Goal: Task Accomplishment & Management: Manage account settings

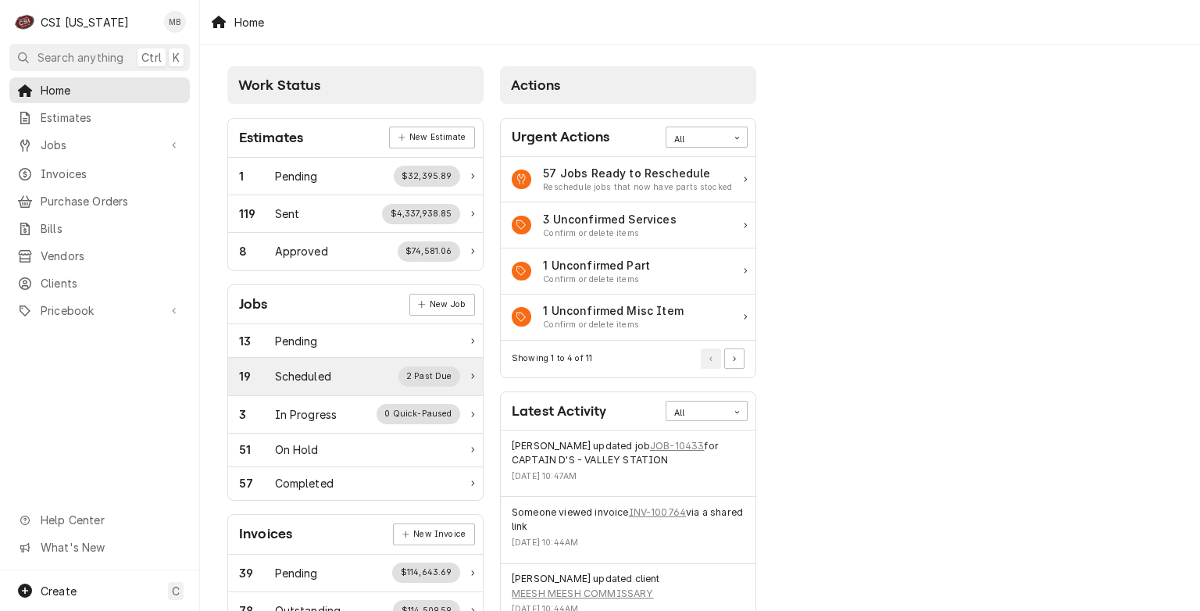
click at [277, 389] on div "19 Scheduled 2 Past Due" at bounding box center [355, 377] width 255 height 38
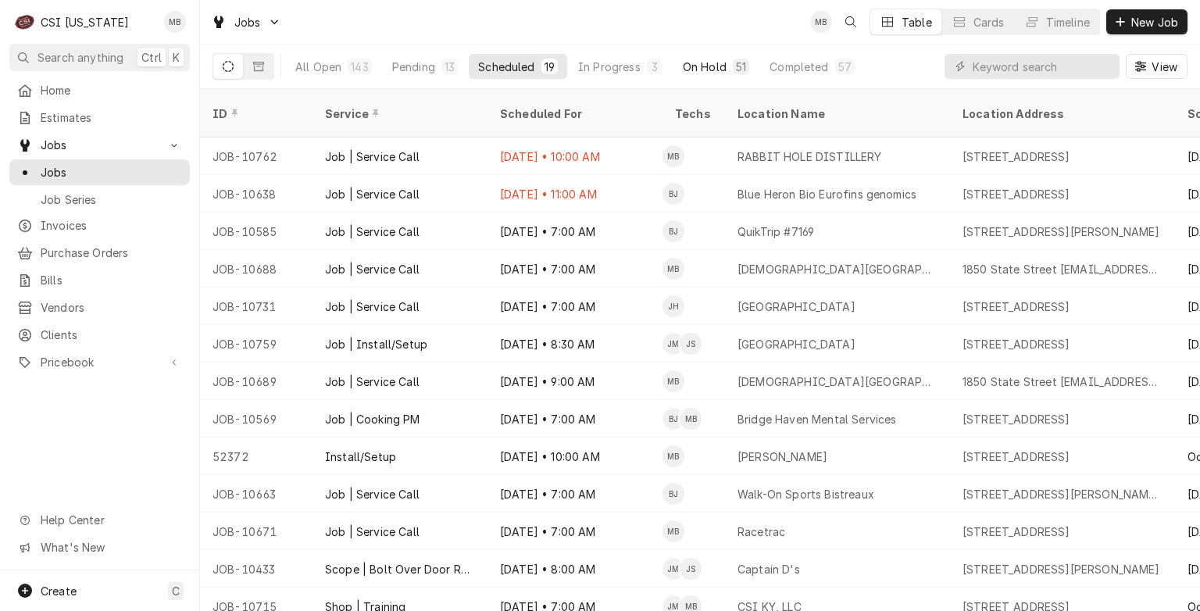
click at [686, 69] on div "On Hold" at bounding box center [705, 67] width 44 height 16
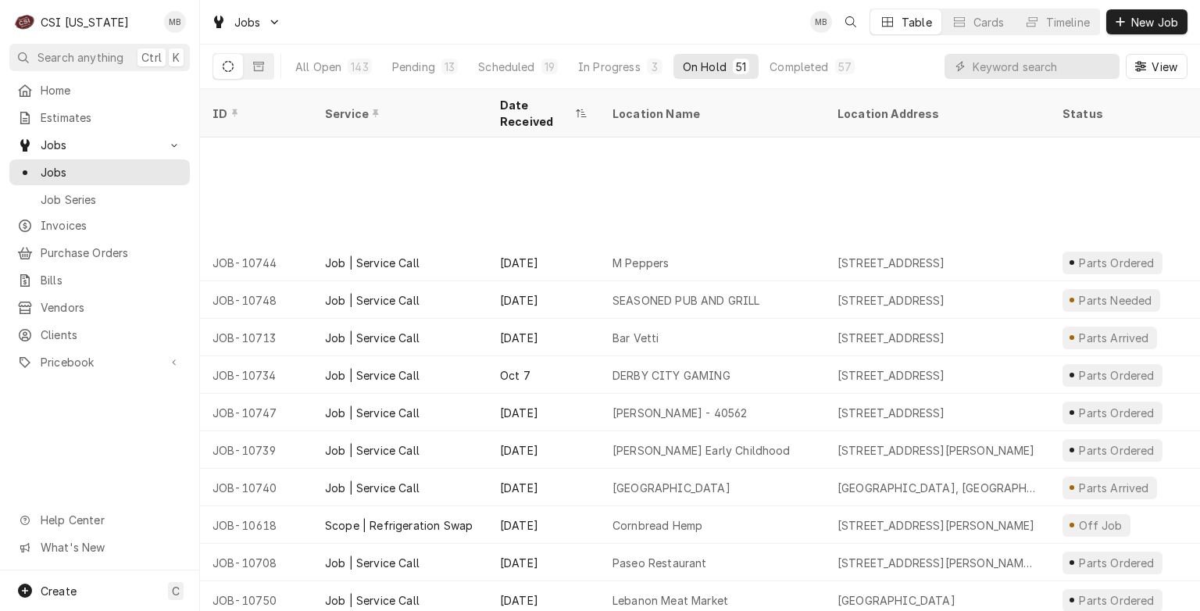
scroll to position [1432, 0]
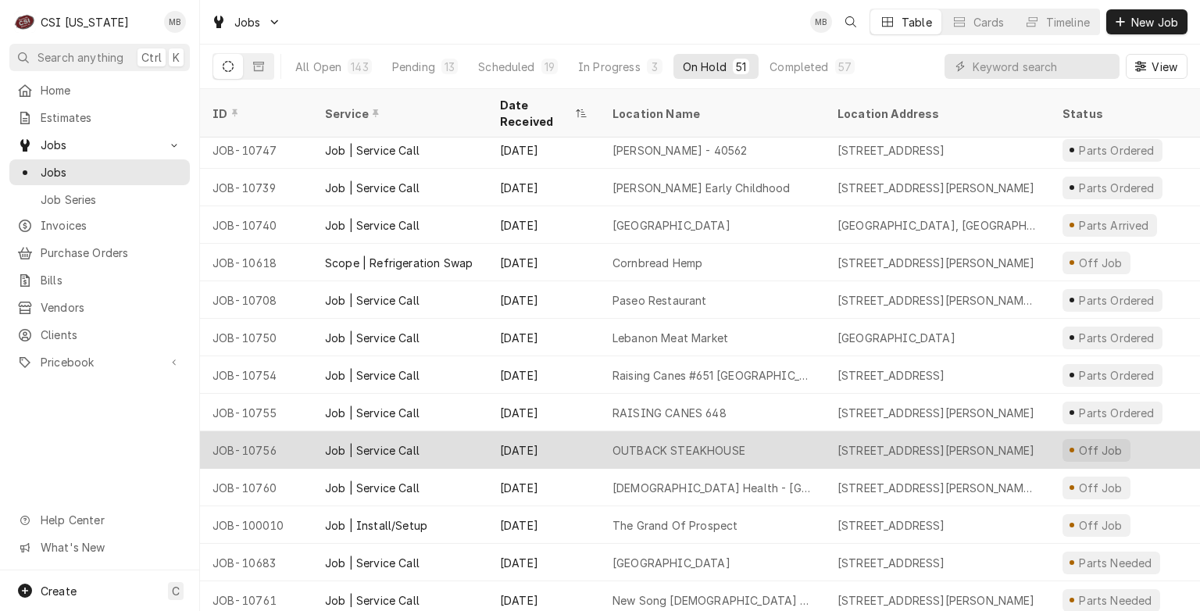
click at [521, 444] on div "Oct 13" at bounding box center [544, 450] width 113 height 38
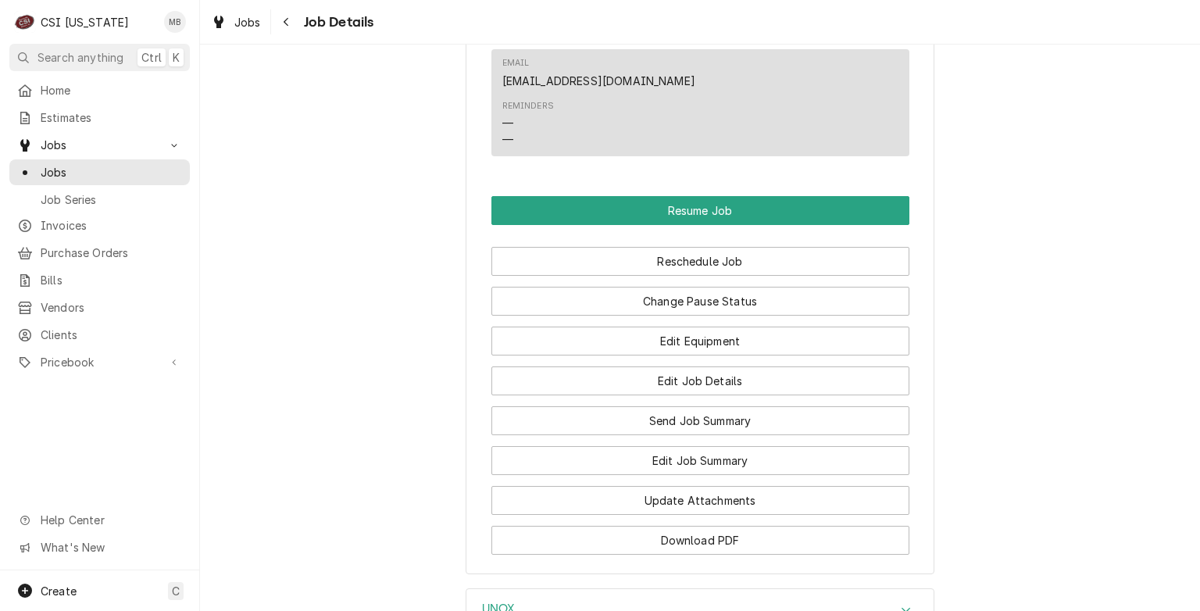
scroll to position [2290, 0]
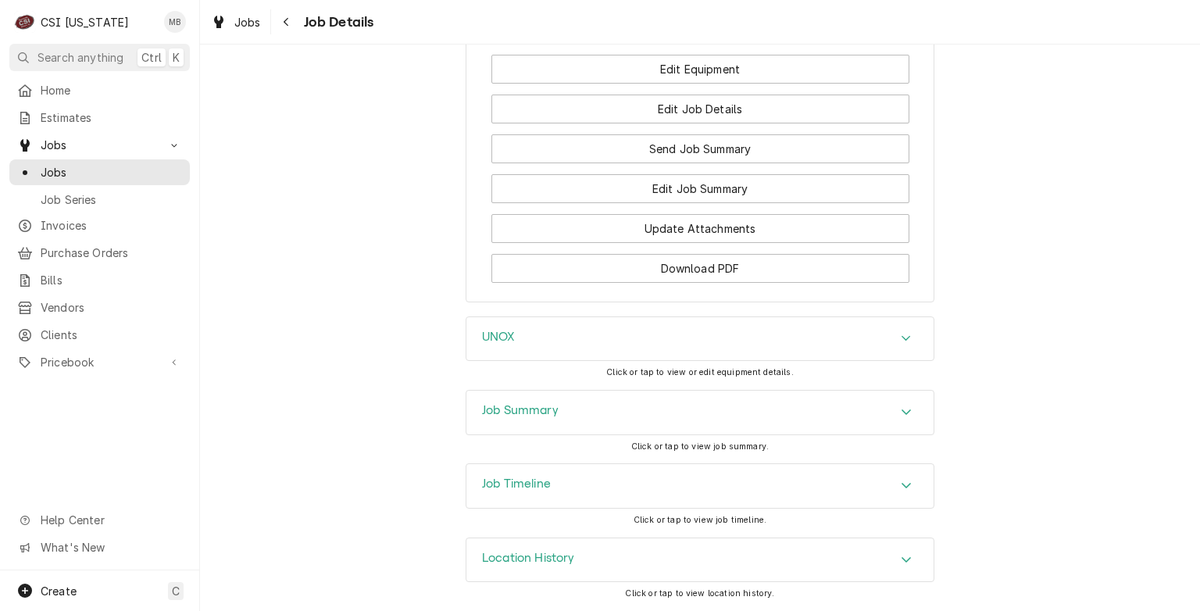
click at [556, 491] on div "Job Timeline" at bounding box center [700, 486] width 467 height 44
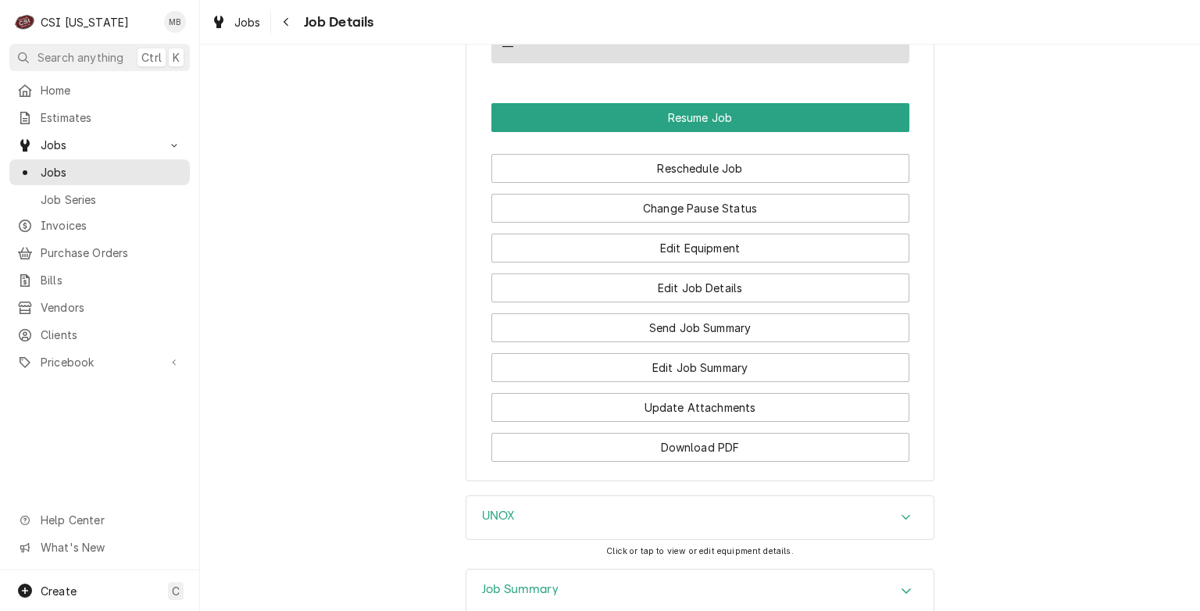
scroll to position [2097, 0]
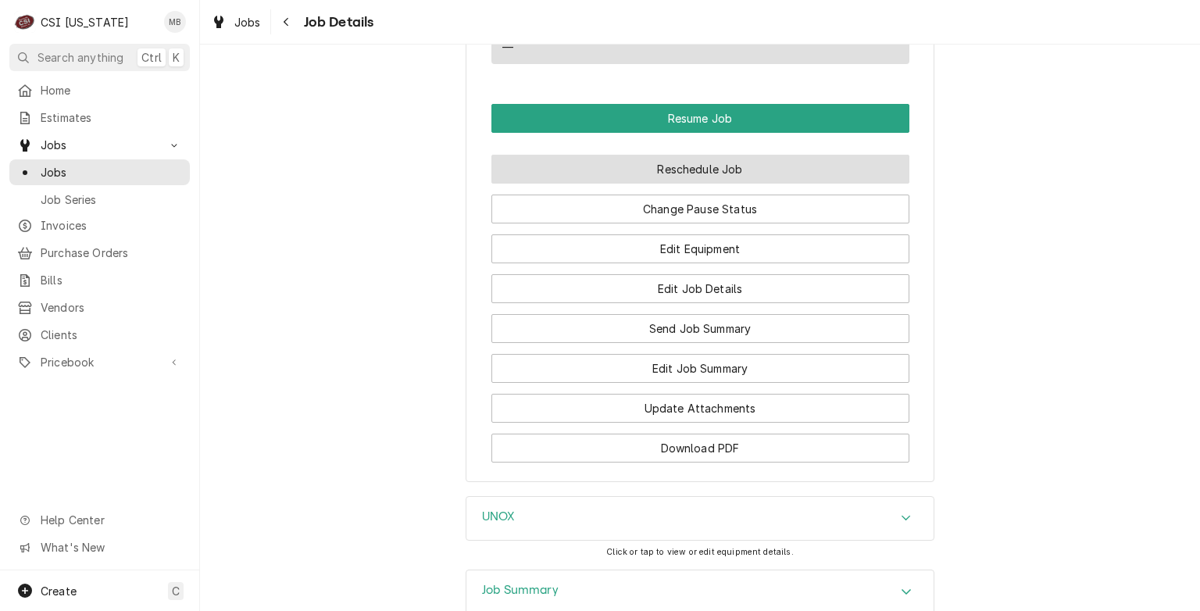
click at [669, 184] on button "Reschedule Job" at bounding box center [701, 169] width 418 height 29
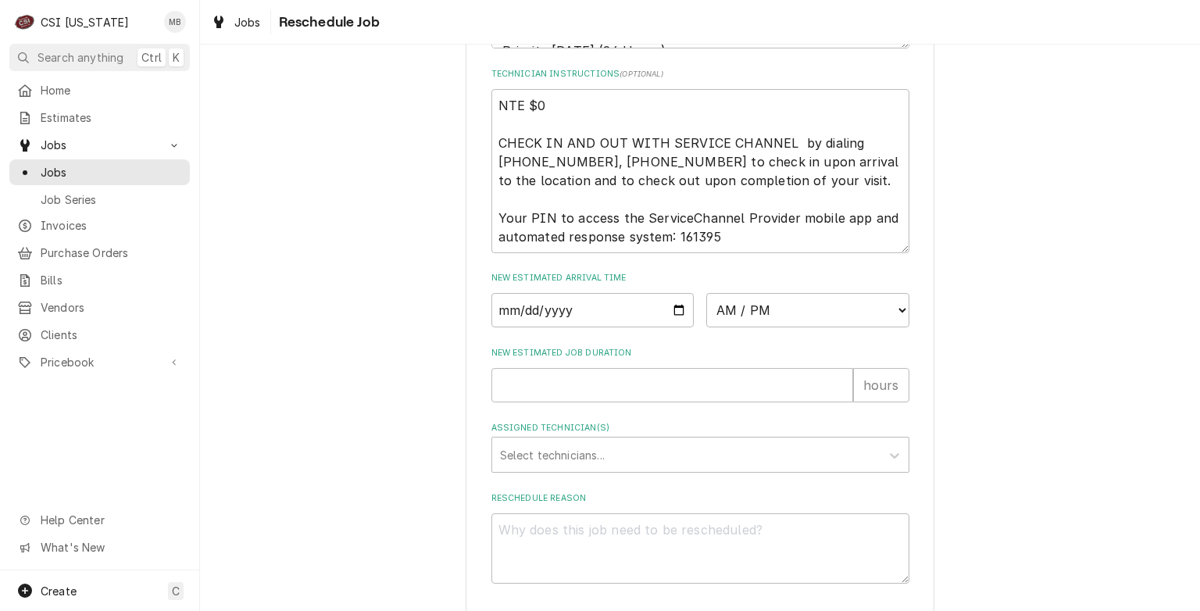
scroll to position [813, 0]
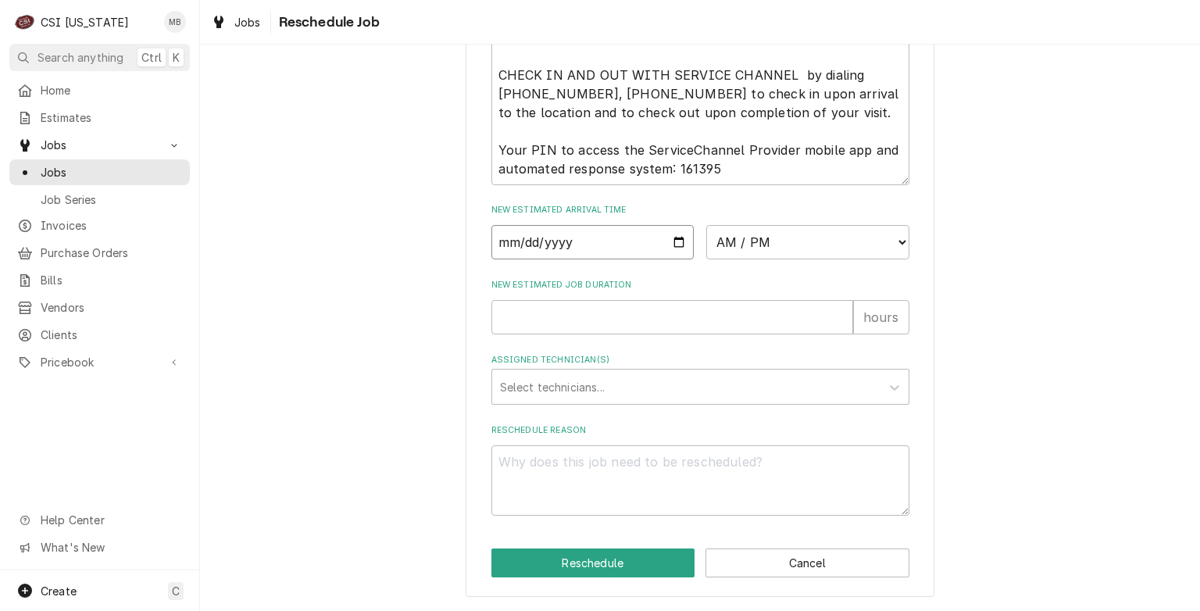
click at [679, 241] on input "Date" at bounding box center [593, 242] width 203 height 34
type input "2025-10-16"
type textarea "x"
click at [760, 246] on select "AM / PM 6:00 AM 6:15 AM 6:30 AM 6:45 AM 7:00 AM 7:15 AM 7:30 AM 7:45 AM 8:00 AM…" at bounding box center [807, 242] width 203 height 34
select select "08:00:00"
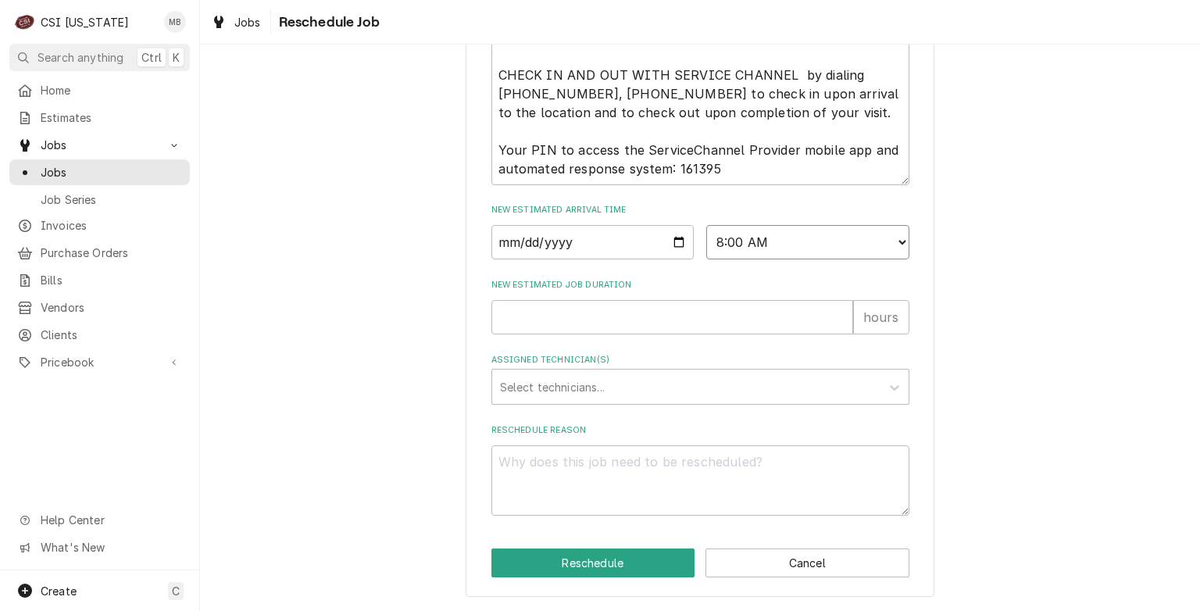
click at [706, 227] on select "AM / PM 6:00 AM 6:15 AM 6:30 AM 6:45 AM 7:00 AM 7:15 AM 7:30 AM 7:45 AM 8:00 AM…" at bounding box center [807, 242] width 203 height 34
click at [616, 320] on input "New Estimated Job Duration" at bounding box center [673, 317] width 362 height 34
type textarea "x"
type input "3"
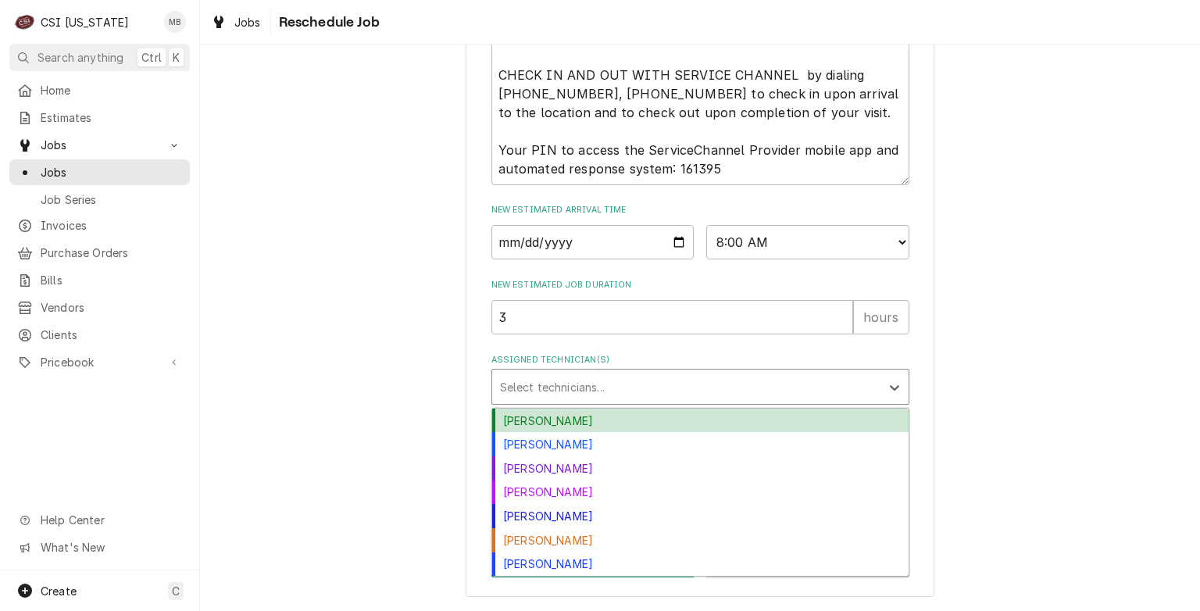
click at [598, 381] on div "Assigned Technician(s)" at bounding box center [686, 387] width 373 height 28
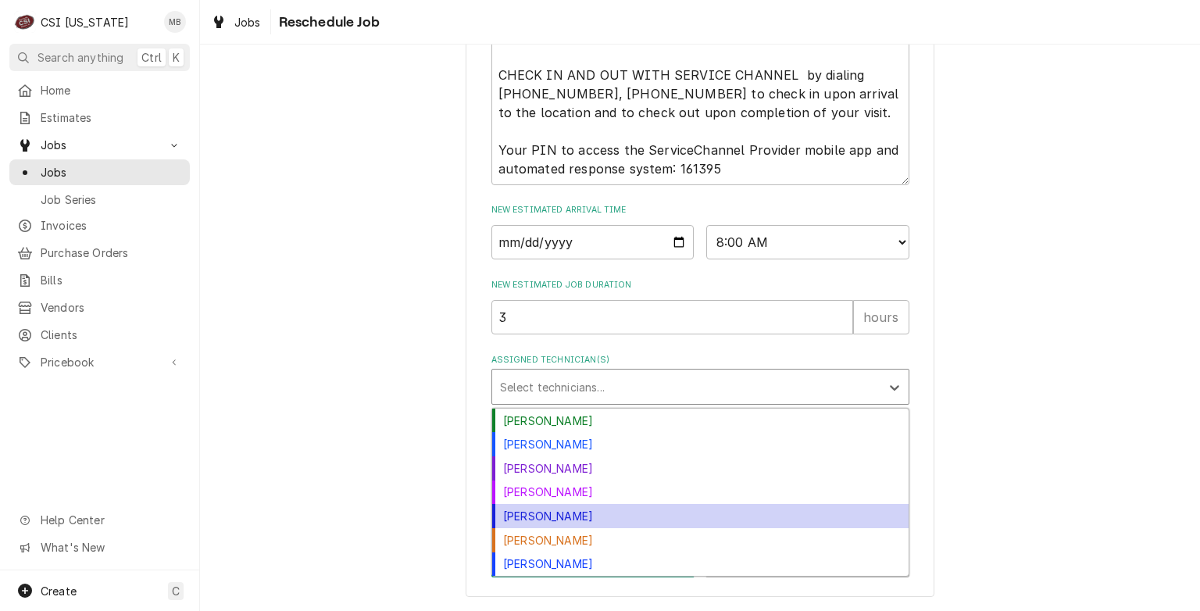
click at [560, 526] on div "Jeff Hartley" at bounding box center [700, 516] width 417 height 24
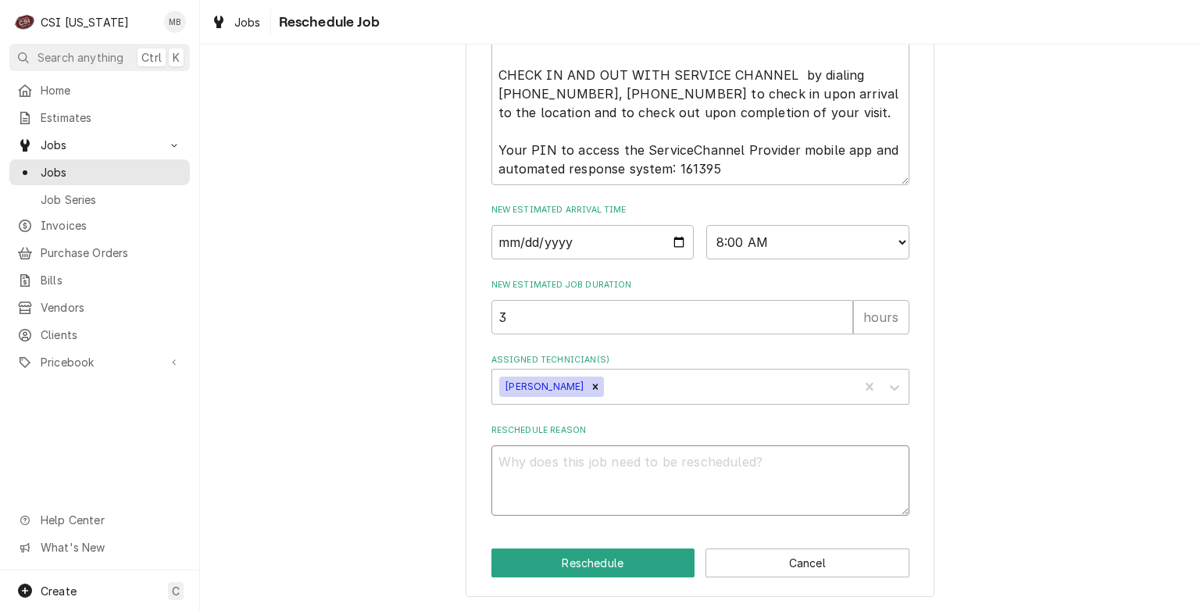
click at [559, 492] on textarea "Reschedule Reason" at bounding box center [701, 480] width 418 height 70
type textarea "x"
type textarea "s"
type textarea "x"
type textarea "sc"
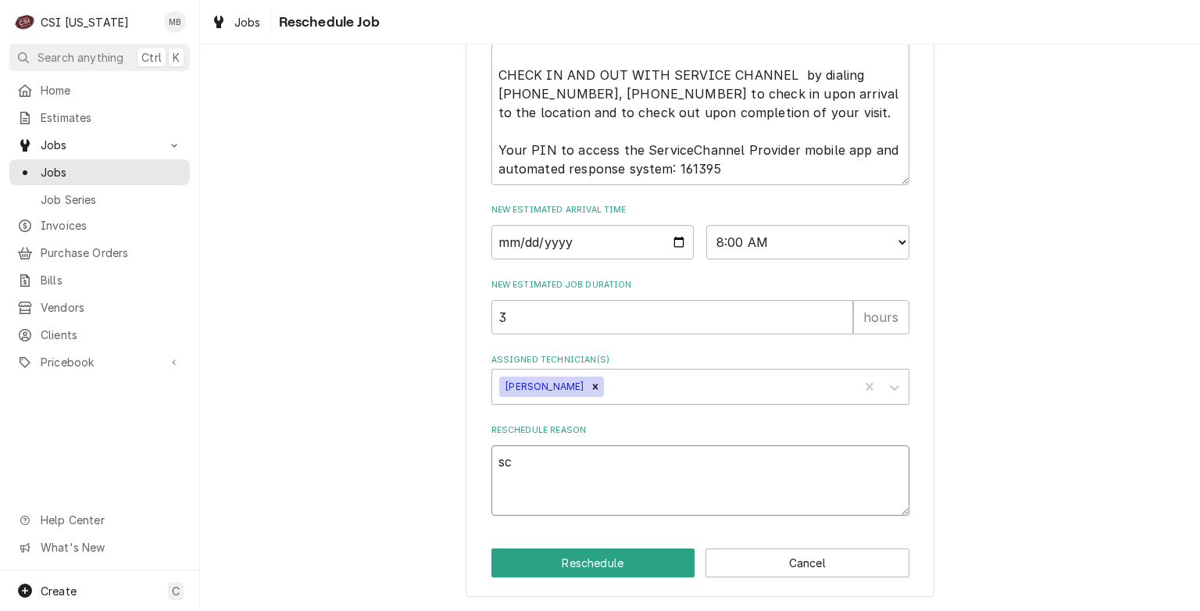
type textarea "x"
type textarea "sch"
type textarea "x"
type textarea "sche"
type textarea "x"
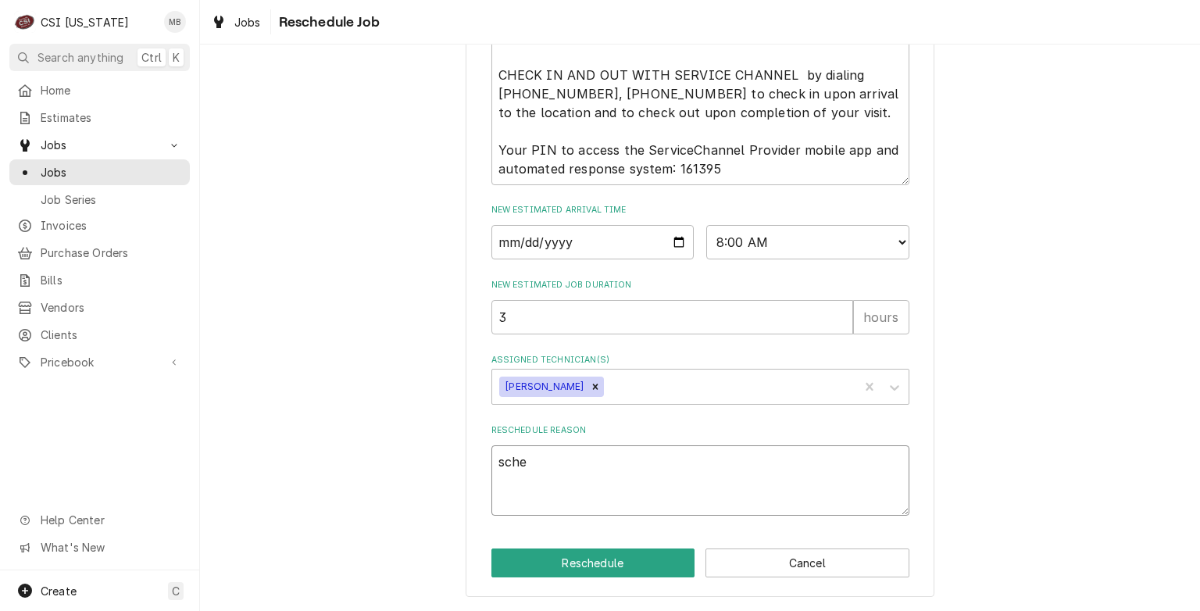
type textarea "sched"
type textarea "x"
type textarea "schedu"
type textarea "x"
type textarea "schedul"
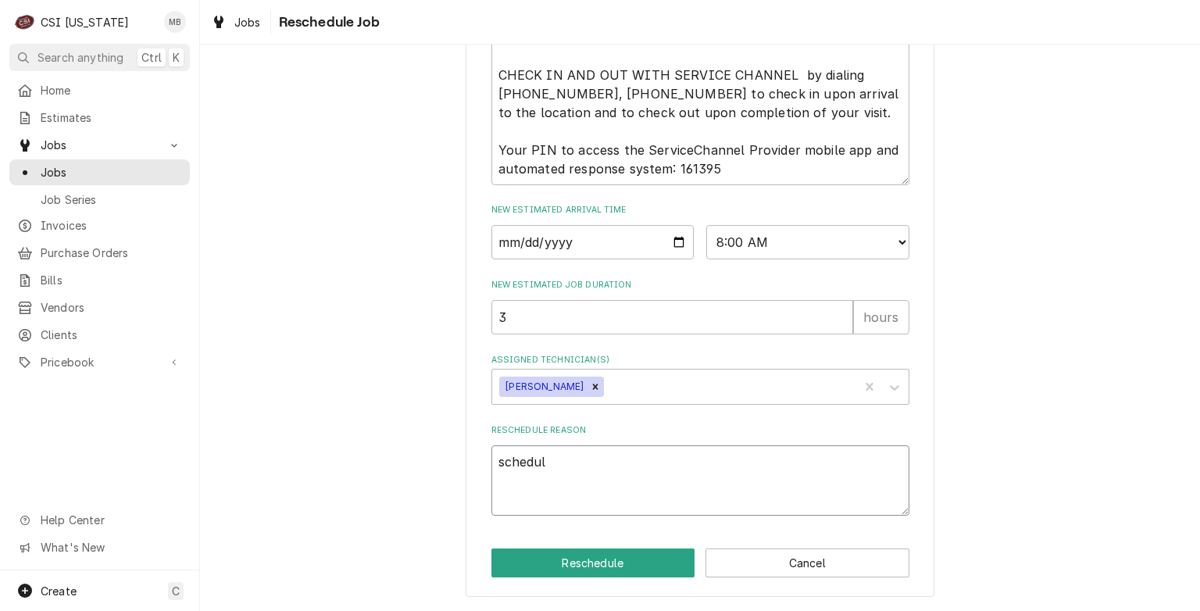
type textarea "x"
type textarea "schedule"
type textarea "x"
type textarea "scheduled"
type textarea "x"
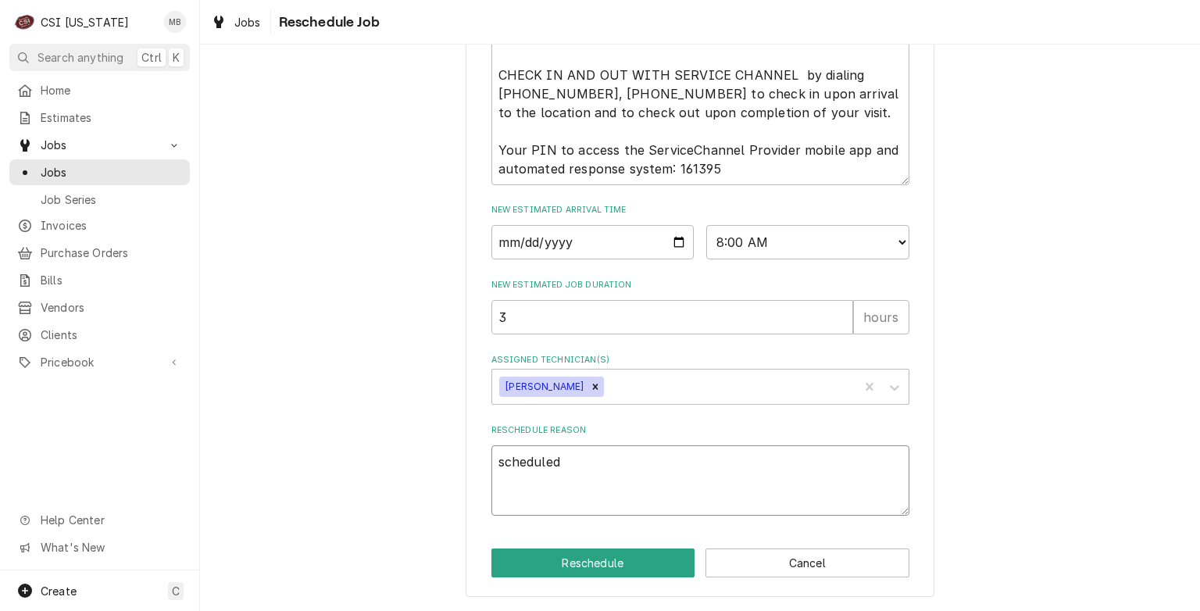
type textarea "scheduled"
type textarea "x"
type textarea "scheduled w"
type textarea "x"
type textarea "scheduled wi"
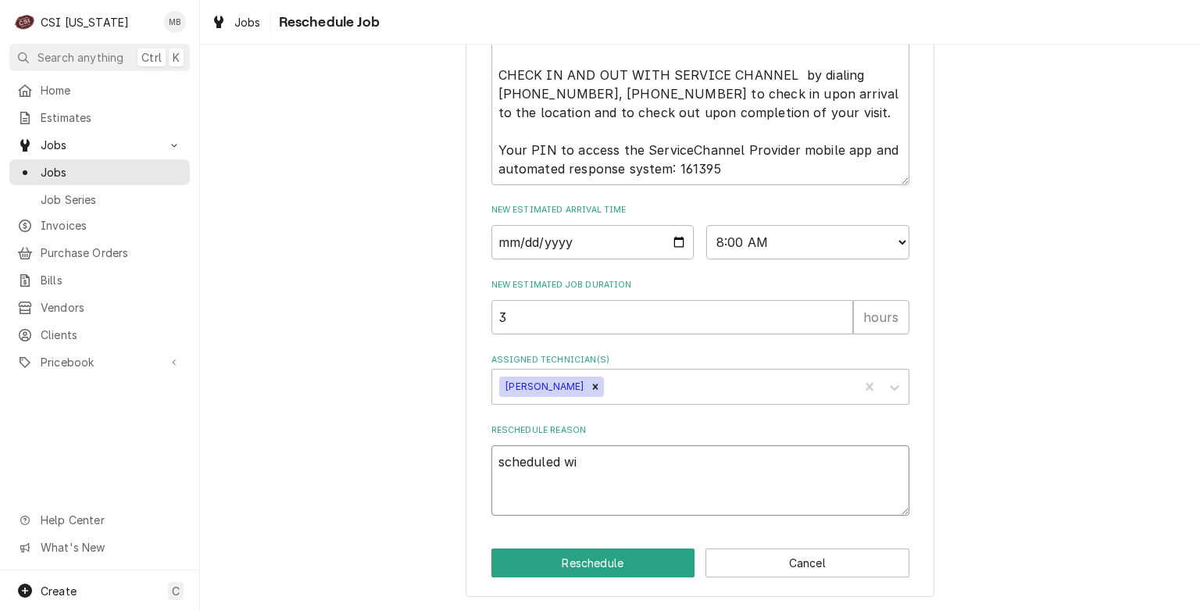
type textarea "x"
type textarea "scheduled wit"
type textarea "x"
type textarea "scheduled with"
type textarea "x"
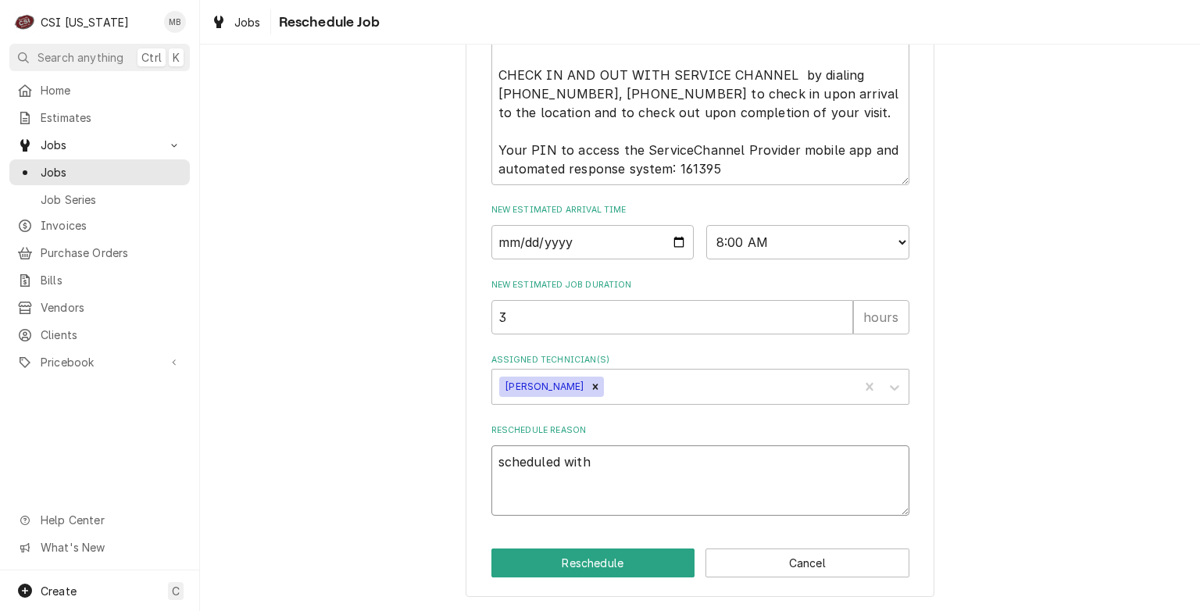
type textarea "scheduled with"
type textarea "x"
type textarea "scheduled with D"
type textarea "x"
type textarea "scheduled with Do"
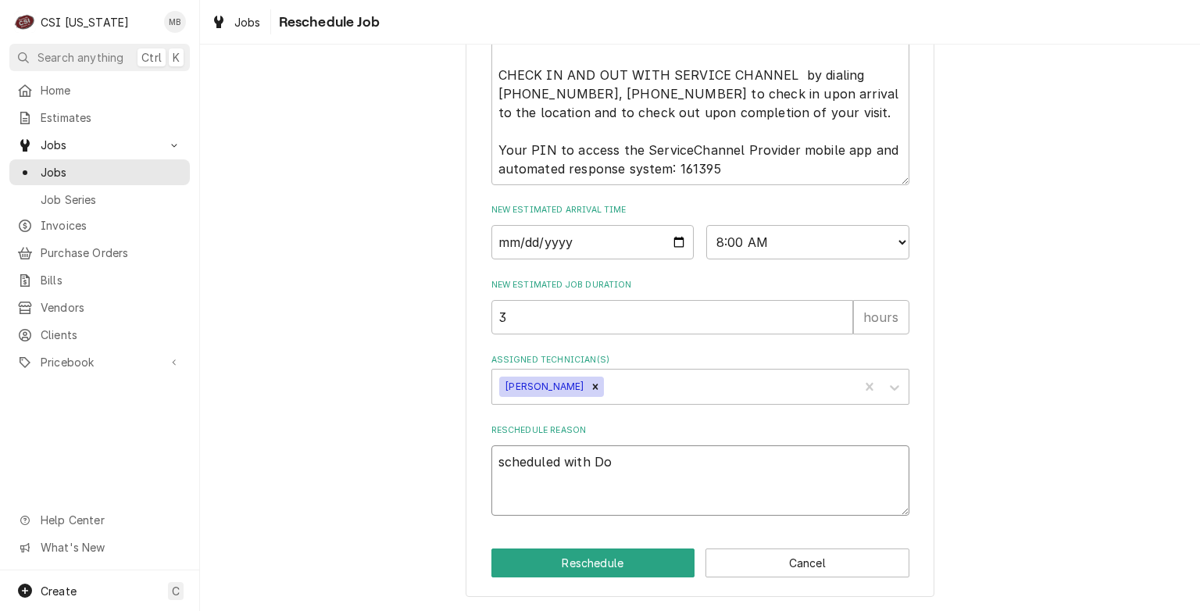
type textarea "x"
type textarea "scheduled with Doa"
type textarea "x"
type textarea "scheduled with Do"
type textarea "x"
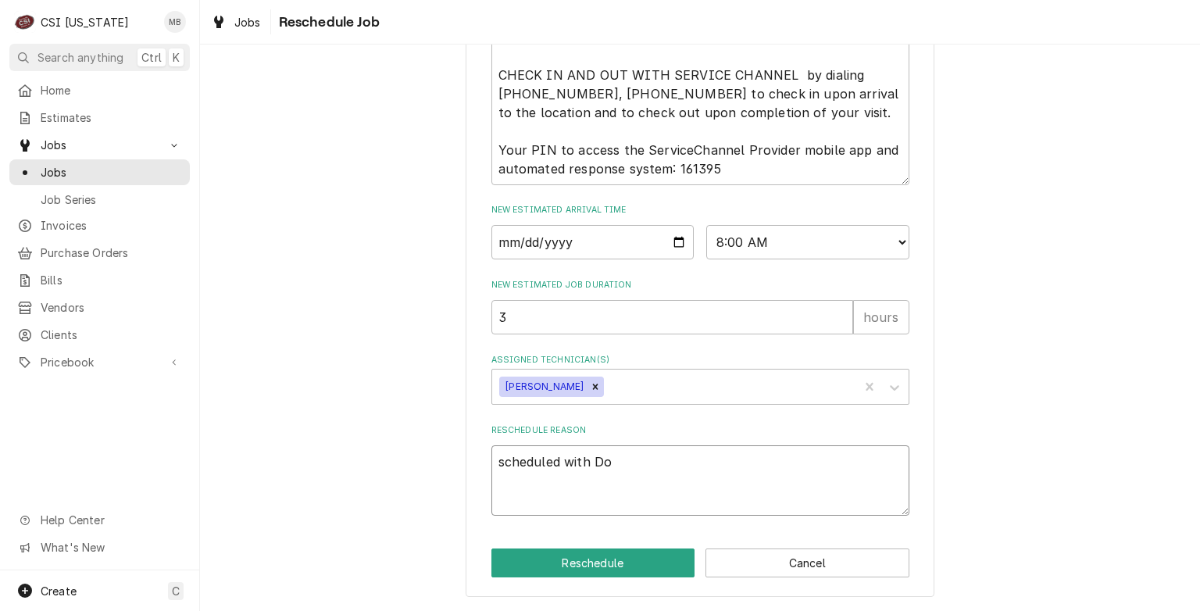
type textarea "scheduled with Dor"
type textarea "x"
type textarea "scheduled with Dora"
type textarea "x"
type textarea "scheduled with Dora f"
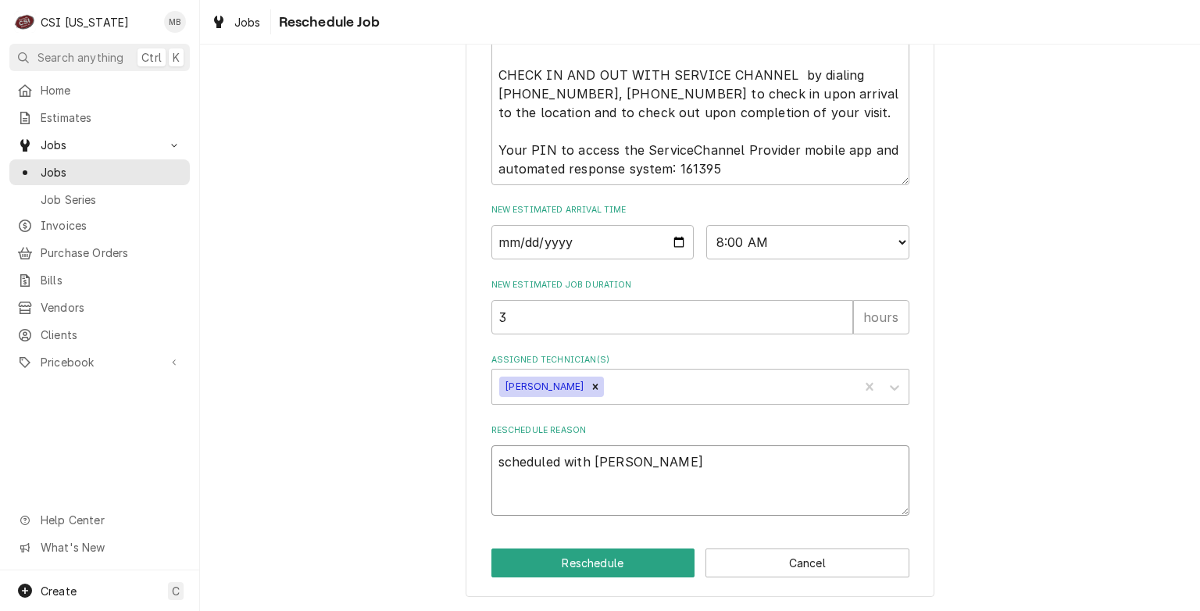
type textarea "x"
type textarea "scheduled with Dora for"
type textarea "x"
type textarea "scheduled with Dora for"
type textarea "x"
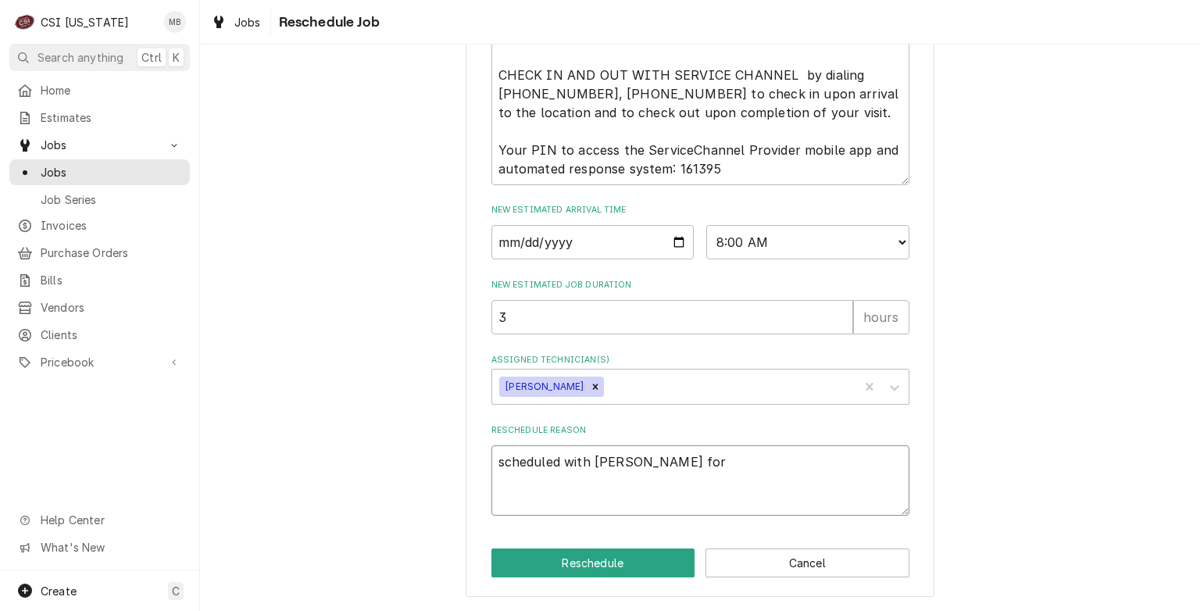
type textarea "scheduled with Dora for 8"
type textarea "x"
type textarea "scheduled with Dora for 8a"
type textarea "x"
type textarea "scheduled with Dora for 8am"
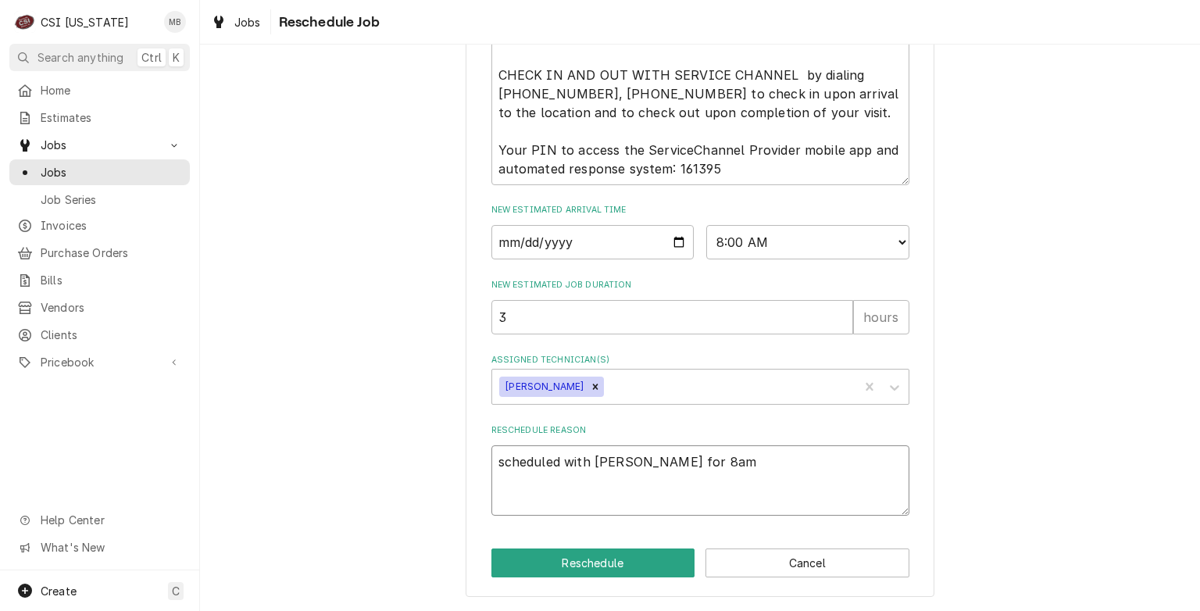
type textarea "x"
type textarea "scheduled with Dora for 8am"
type textarea "x"
type textarea "scheduled with Dora for 8am 1"
type textarea "x"
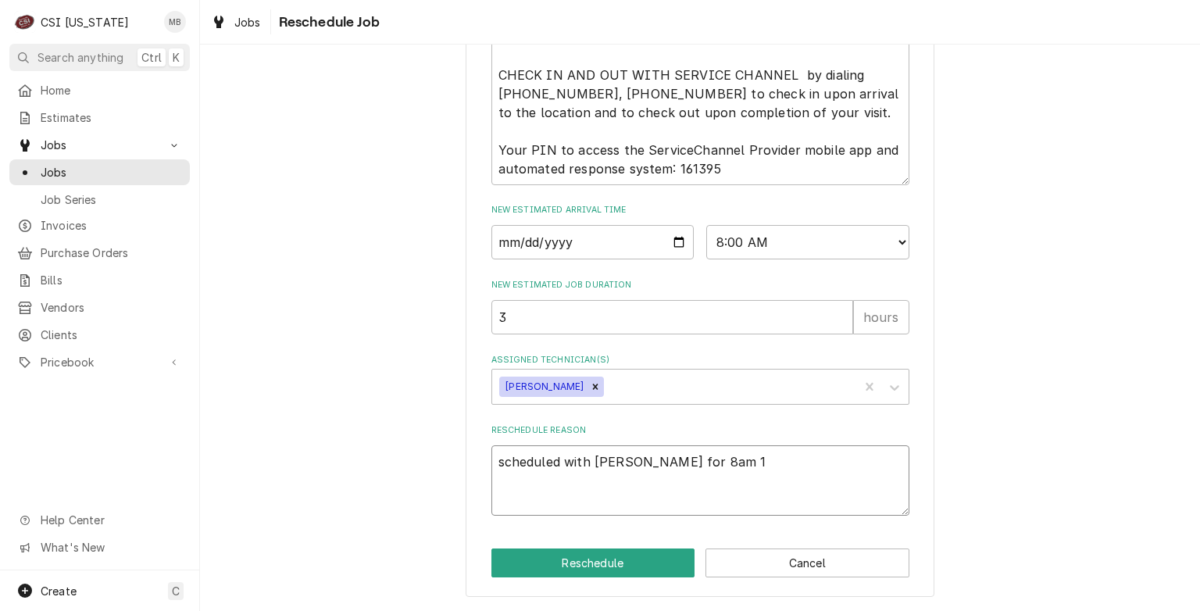
type textarea "scheduled with Dora for 8am 10"
type textarea "x"
type textarea "scheduled with Dora for 8am 10/"
type textarea "x"
type textarea "scheduled with Dora for 8am 10/1"
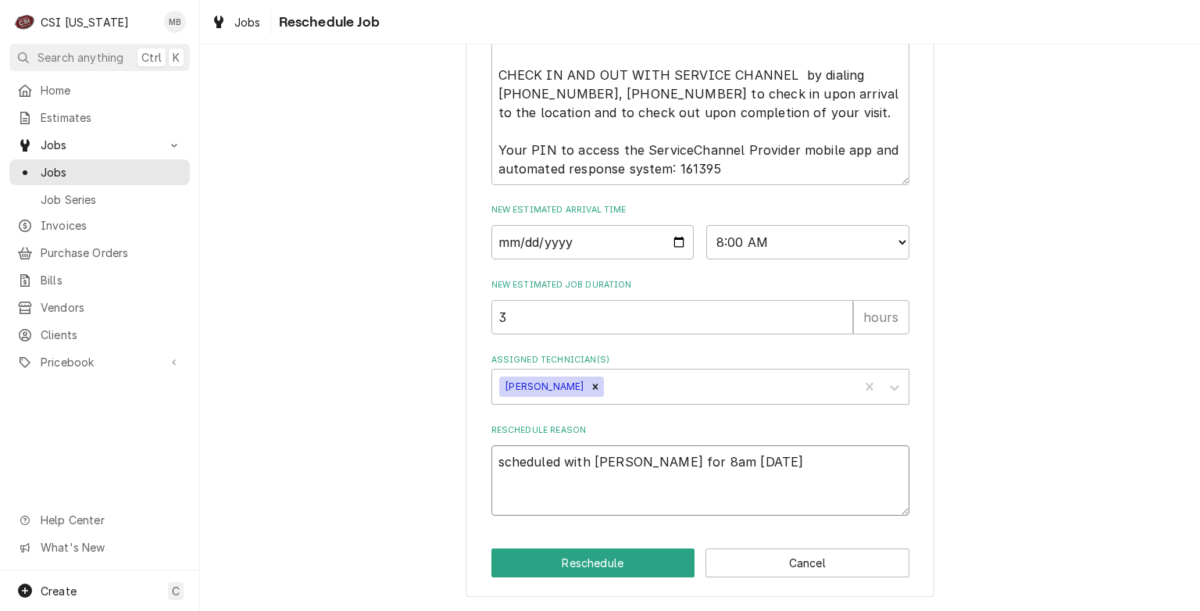
type textarea "x"
type textarea "scheduled with Dora for 8am 10/16"
click at [601, 563] on button "Reschedule" at bounding box center [594, 563] width 204 height 29
type textarea "x"
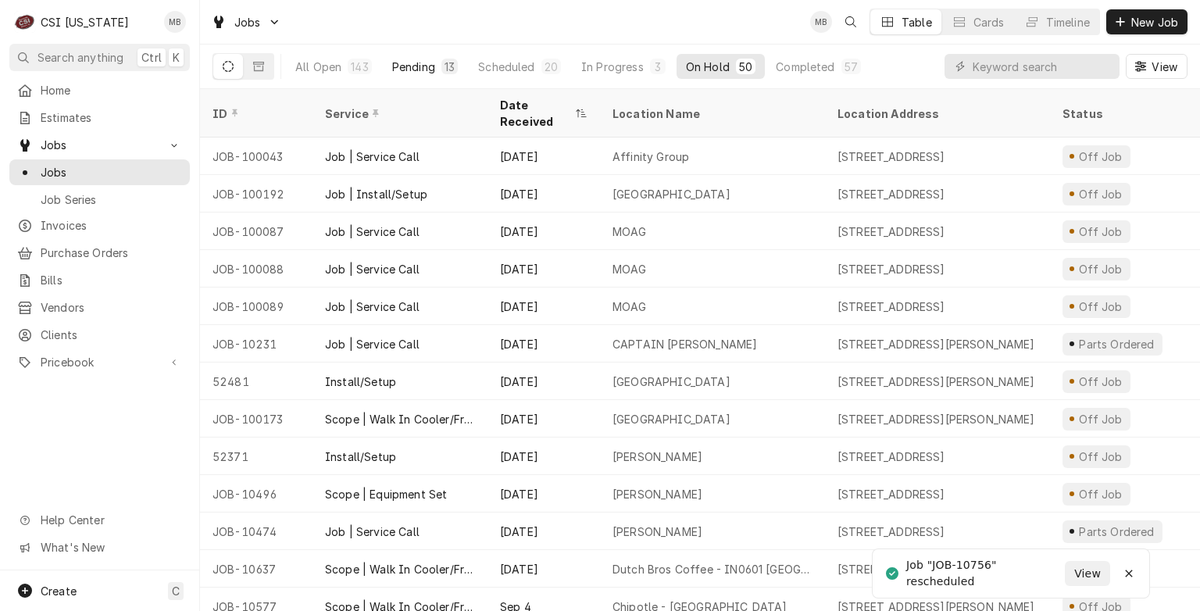
click at [422, 65] on div "Pending" at bounding box center [413, 67] width 43 height 16
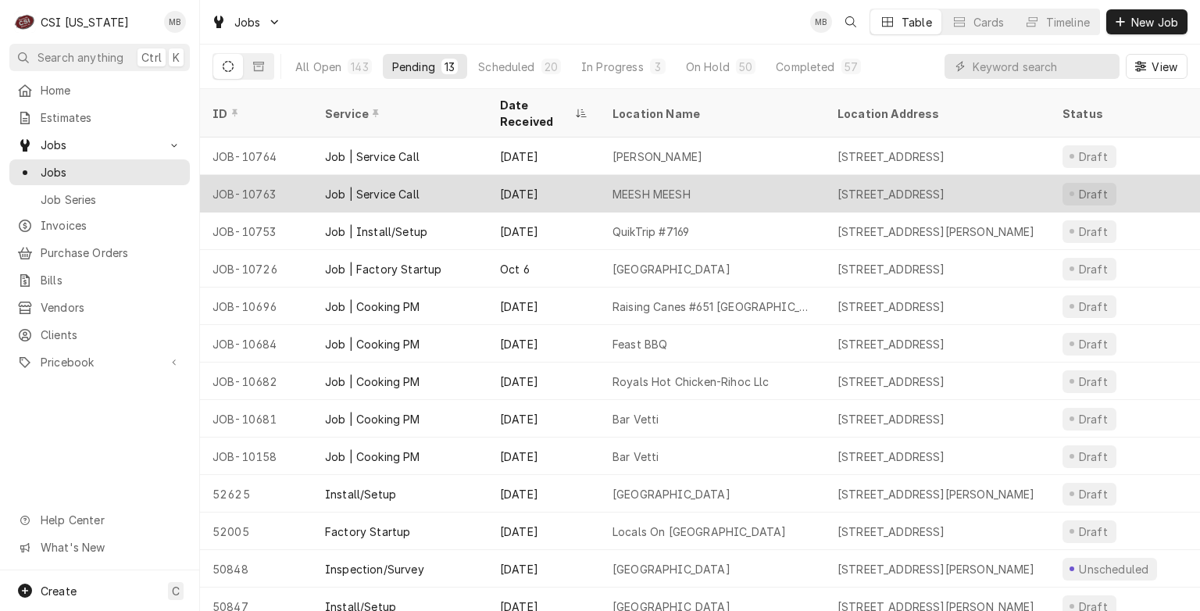
click at [405, 186] on div "Job | Service Call" at bounding box center [372, 194] width 95 height 16
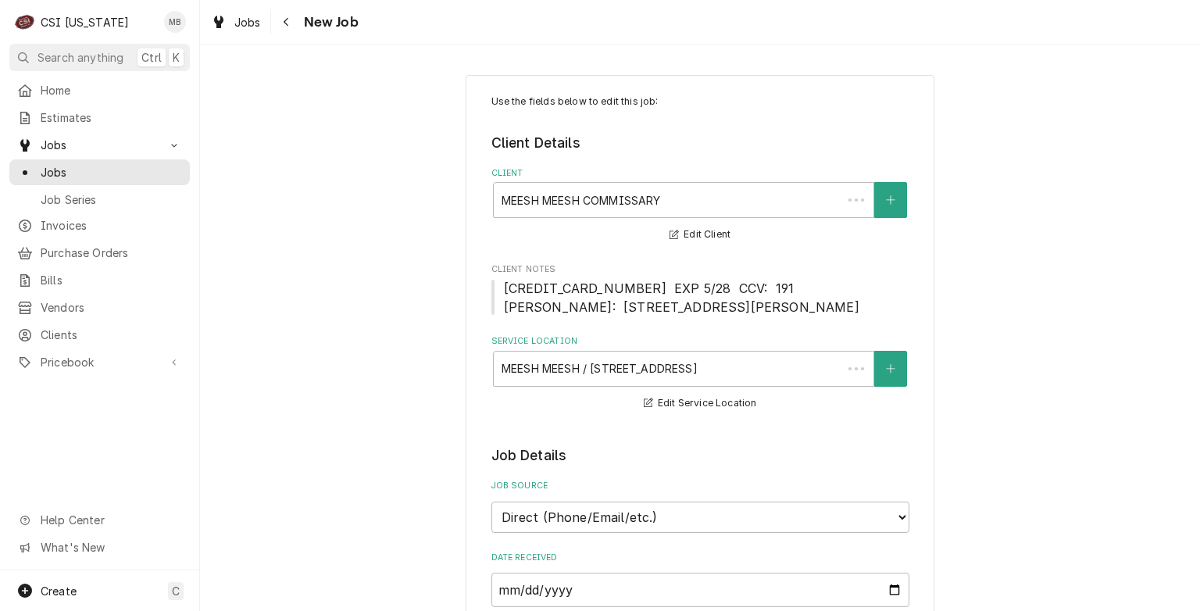
type textarea "x"
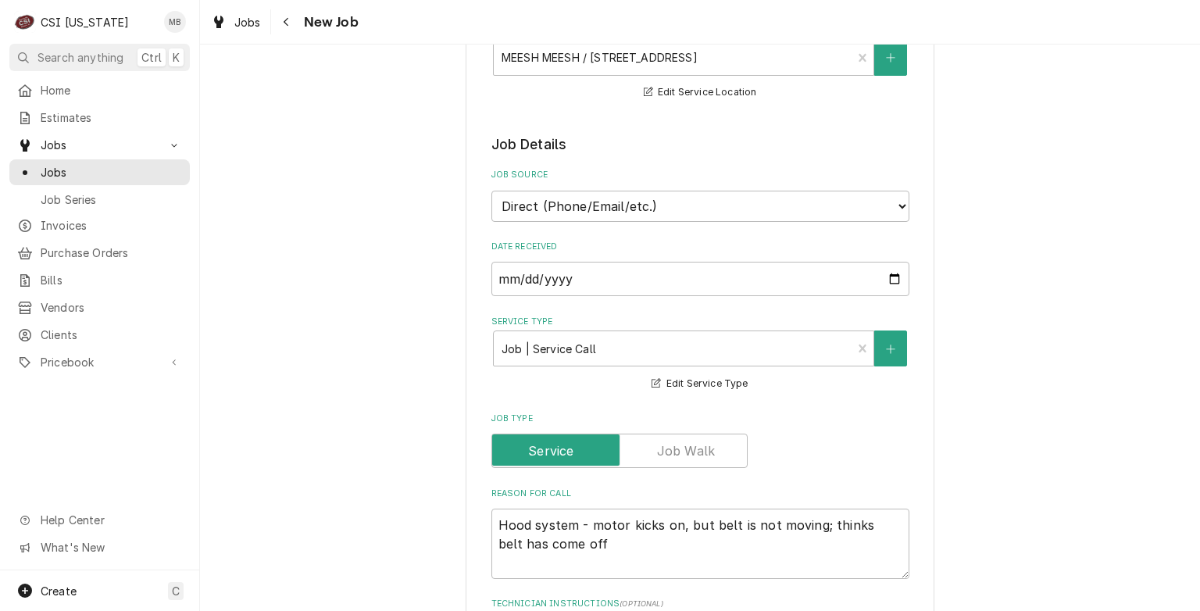
scroll to position [309, 0]
click at [119, 164] on span "Jobs" at bounding box center [111, 172] width 141 height 16
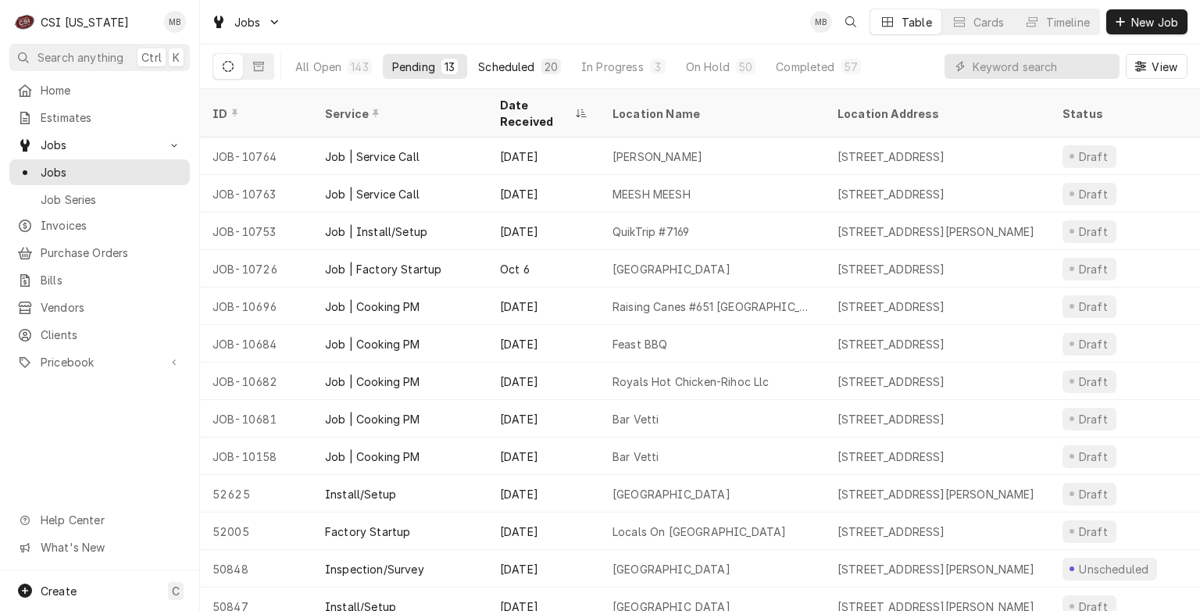
click at [503, 54] on button "Scheduled 20" at bounding box center [520, 66] width 102 height 25
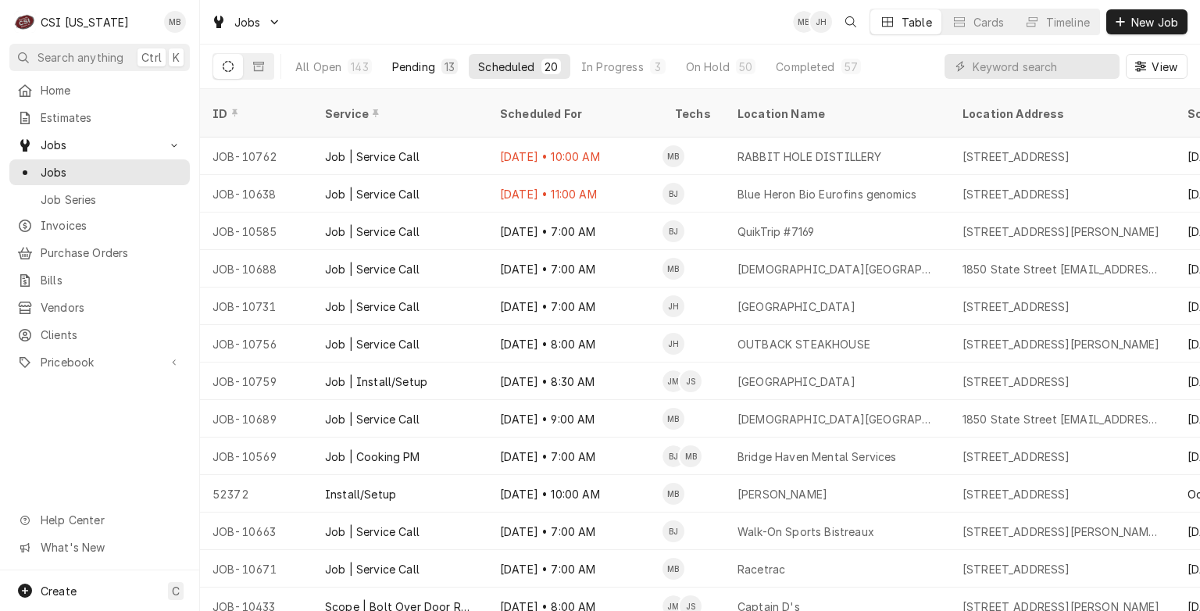
click at [417, 55] on button "Pending 13" at bounding box center [425, 66] width 84 height 25
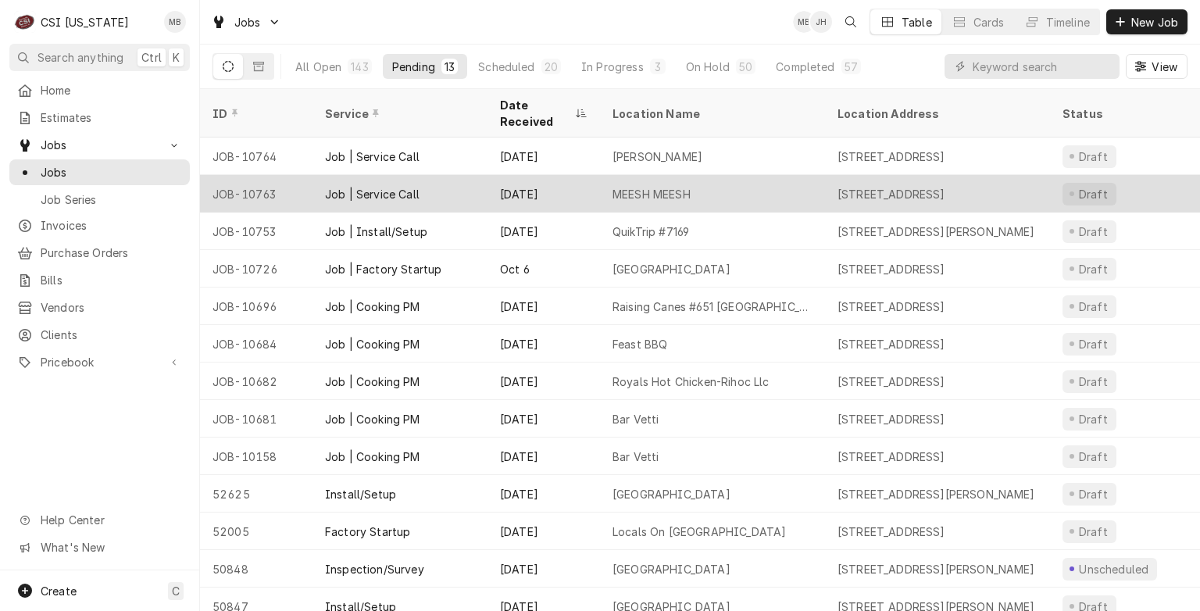
click at [428, 177] on div "Job | Service Call" at bounding box center [400, 194] width 175 height 38
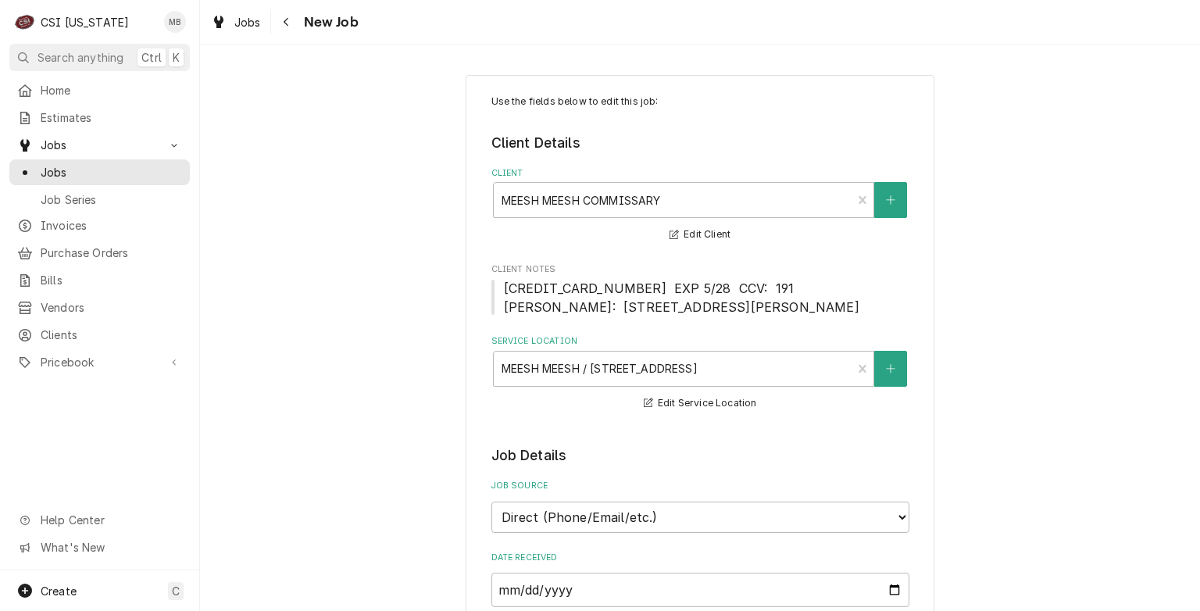
type textarea "x"
click at [46, 170] on span "Jobs" at bounding box center [111, 172] width 141 height 16
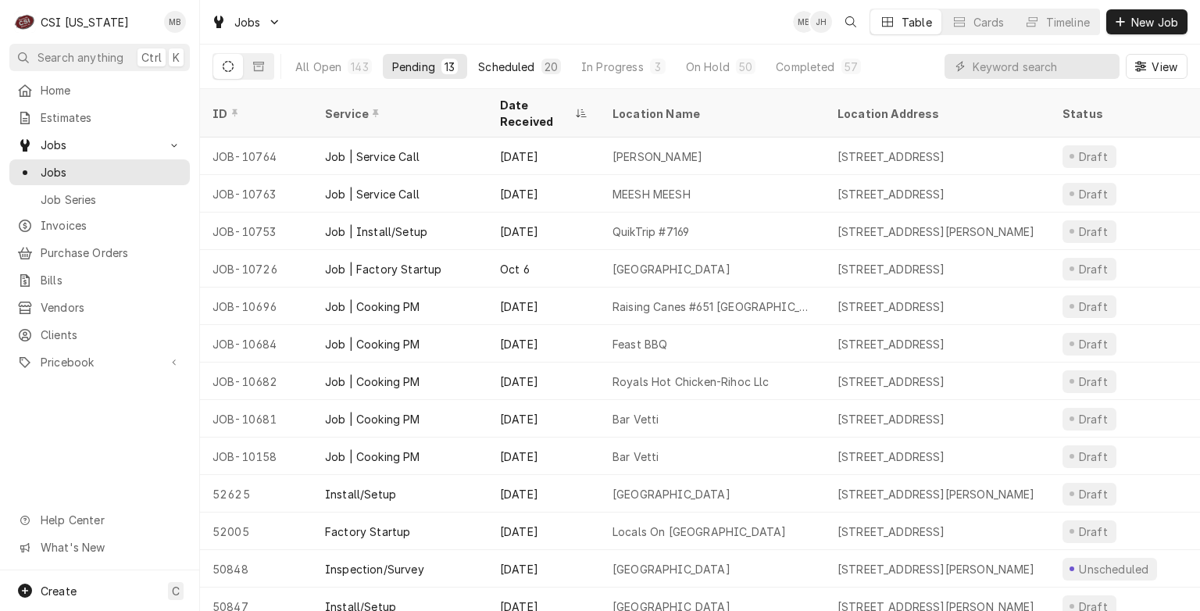
click at [545, 67] on div "20" at bounding box center [551, 67] width 13 height 16
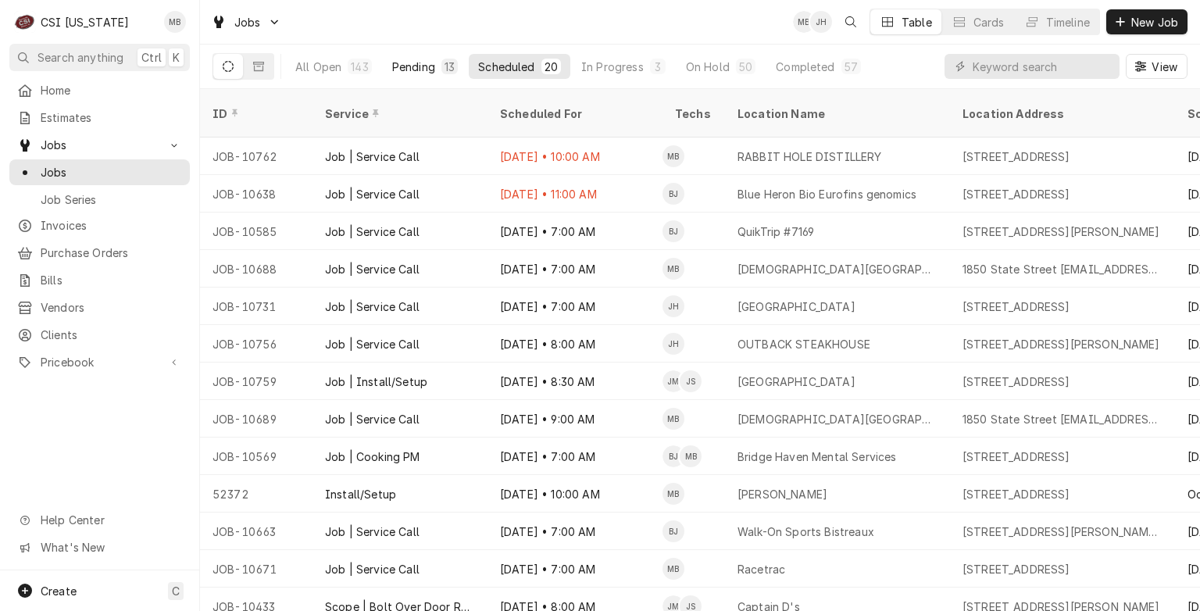
click at [397, 68] on div "Pending" at bounding box center [413, 67] width 43 height 16
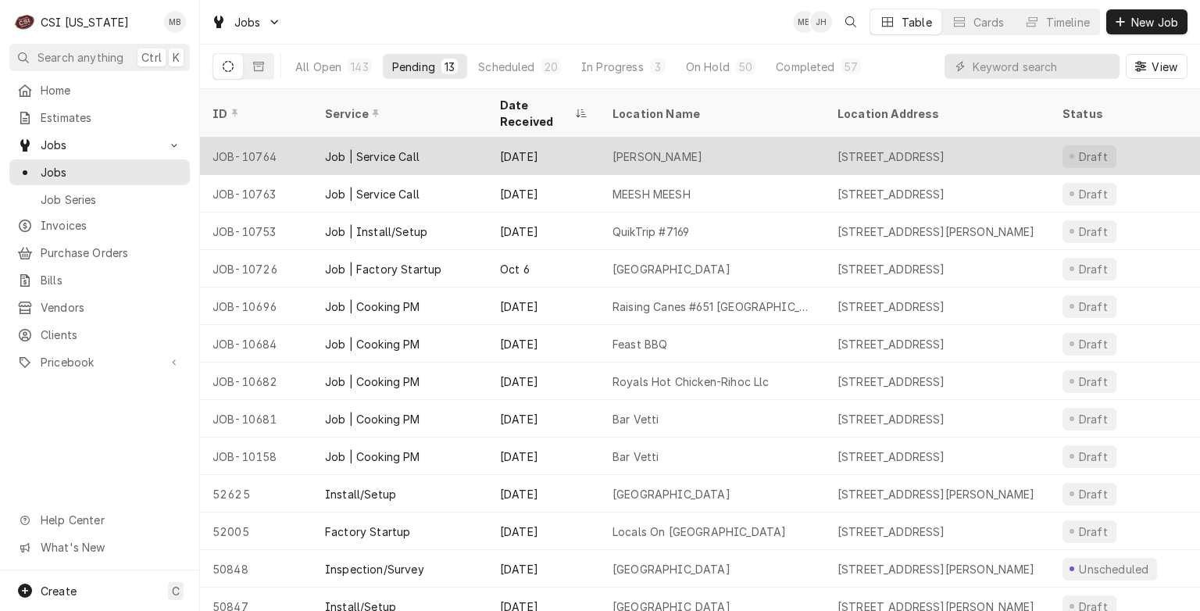
click at [378, 153] on div "Job | Service Call" at bounding box center [400, 157] width 175 height 38
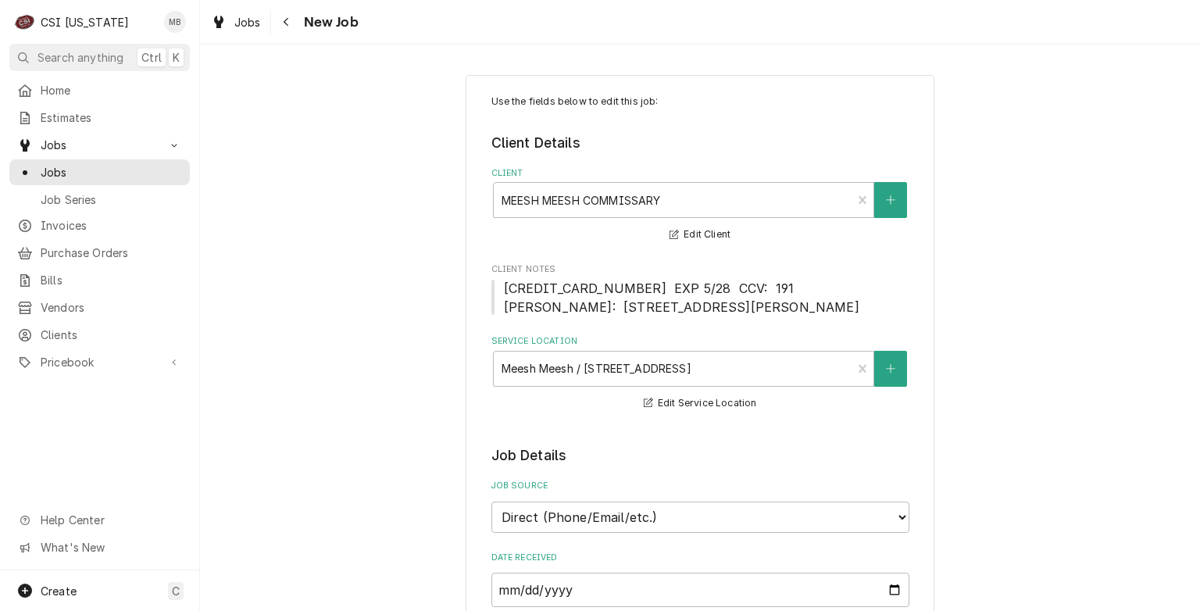
type textarea "x"
click at [104, 166] on span "Jobs" at bounding box center [111, 172] width 141 height 16
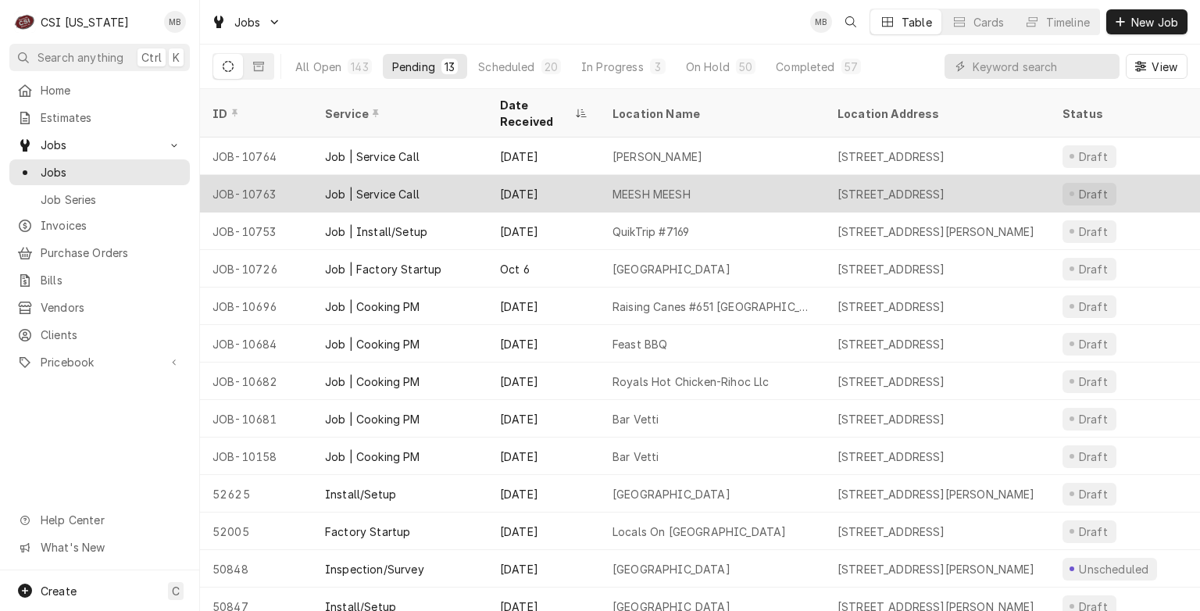
click at [320, 175] on div "Job | Service Call" at bounding box center [400, 194] width 175 height 38
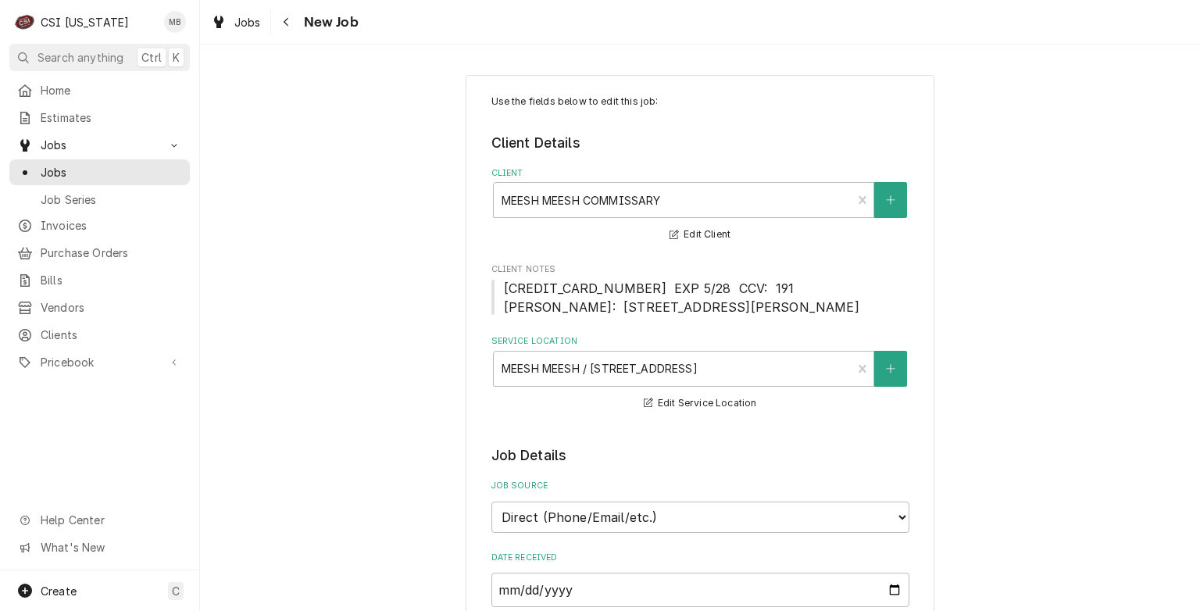
type textarea "x"
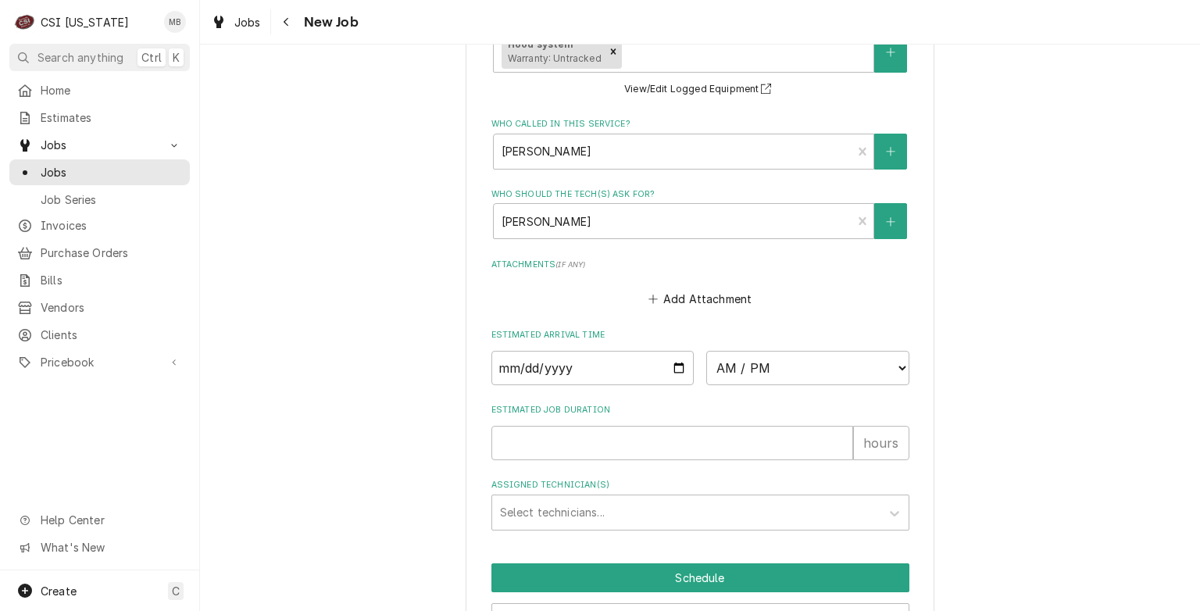
scroll to position [1386, 0]
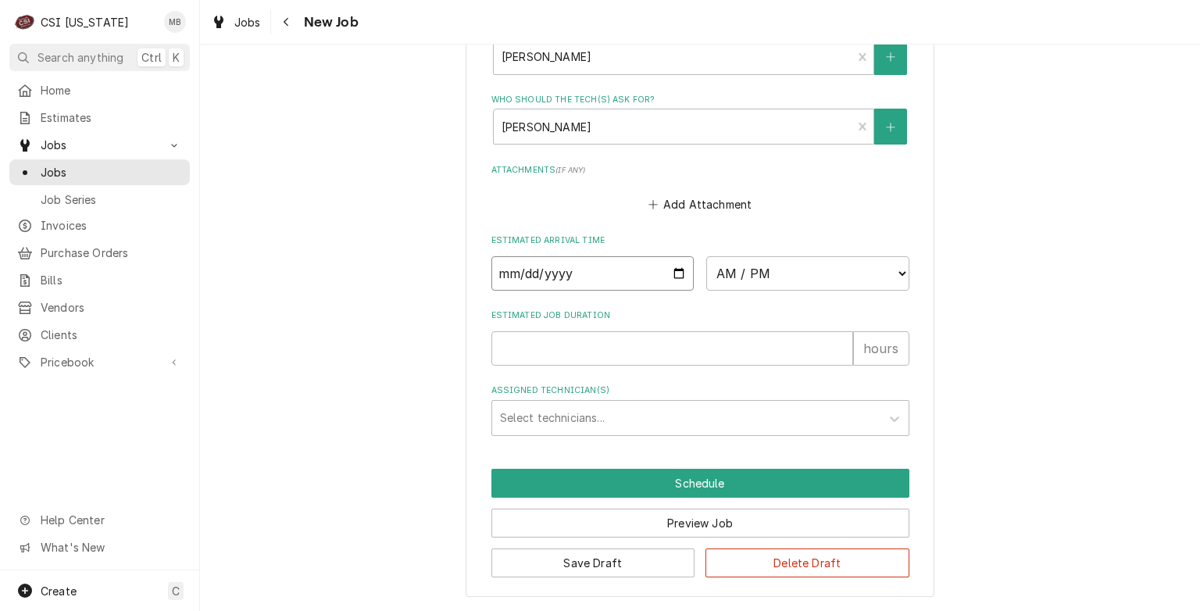
click at [678, 272] on input "Date" at bounding box center [593, 273] width 203 height 34
type input "2025-10-16"
type textarea "x"
click at [672, 280] on input "2025-10-16" at bounding box center [593, 273] width 203 height 34
type input "2025-10-15"
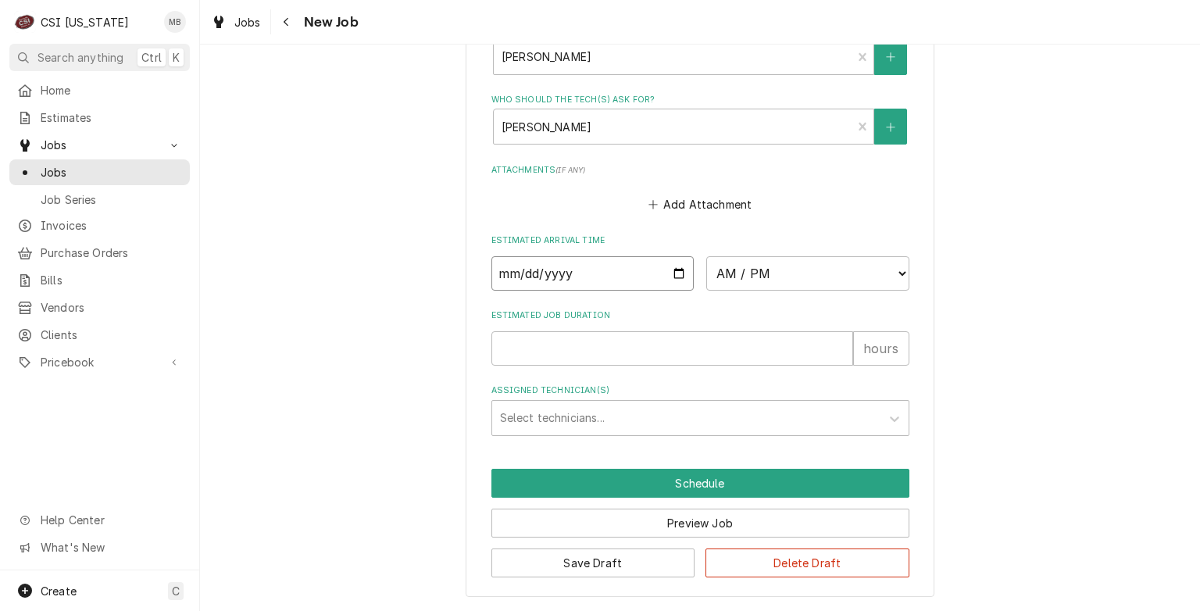
type textarea "x"
click at [776, 287] on select "AM / PM 6:00 AM 6:15 AM 6:30 AM 6:45 AM 7:00 AM 7:15 AM 7:30 AM 7:45 AM 8:00 AM…" at bounding box center [807, 273] width 203 height 34
select select "12:00:00"
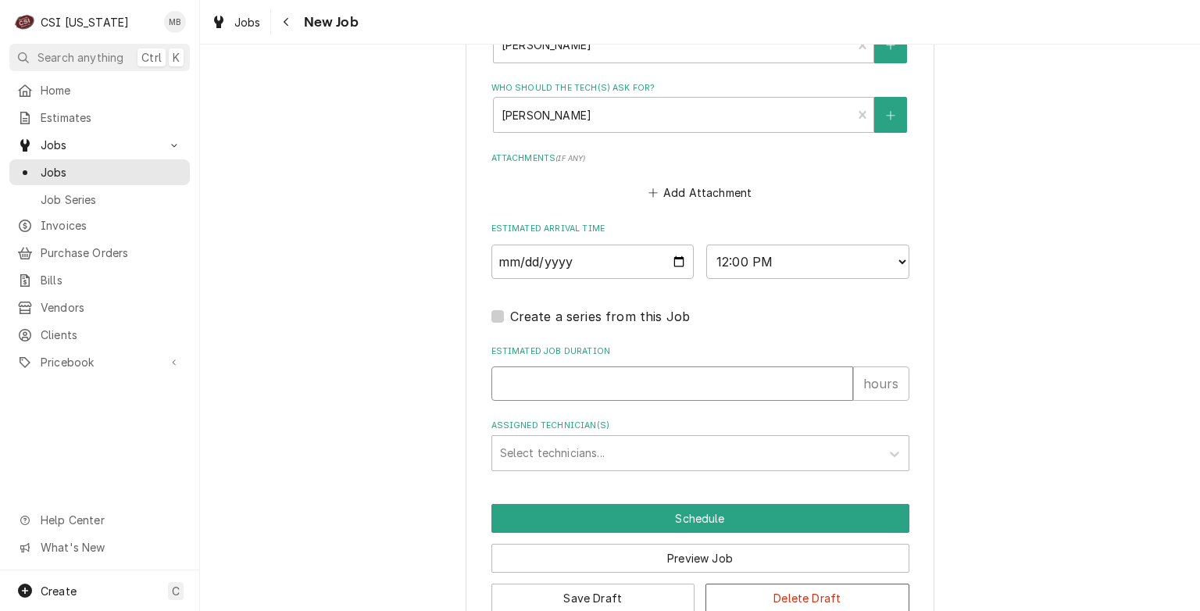
click at [606, 391] on input "Estimated Job Duration" at bounding box center [673, 384] width 362 height 34
type textarea "x"
type input "2"
type textarea "x"
type input "2"
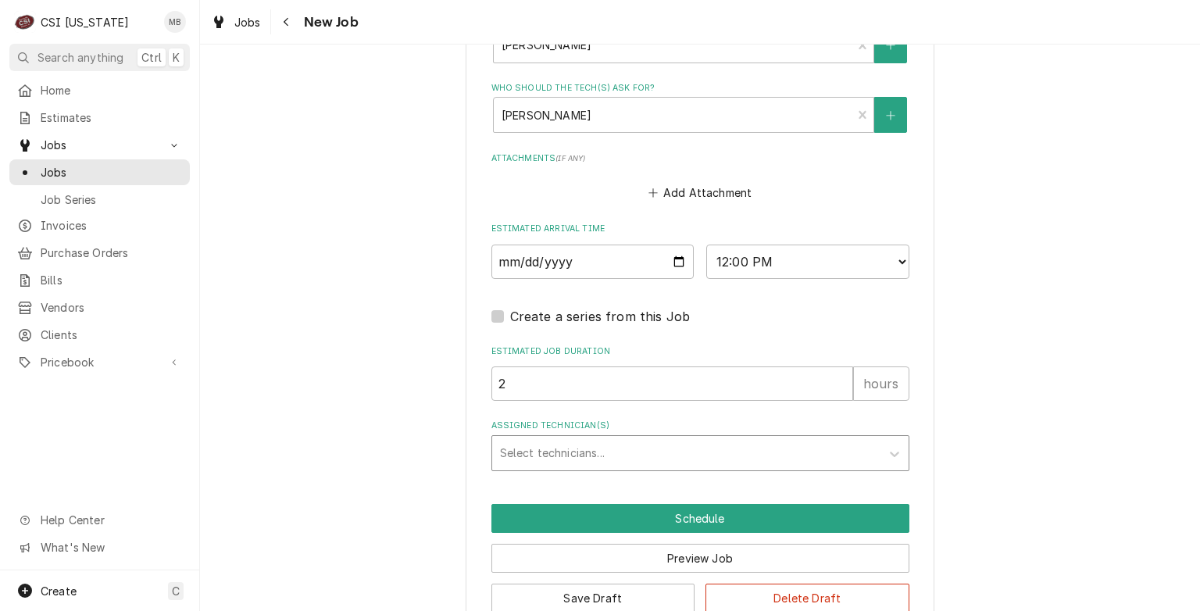
click at [591, 463] on div "Assigned Technician(s)" at bounding box center [686, 453] width 373 height 28
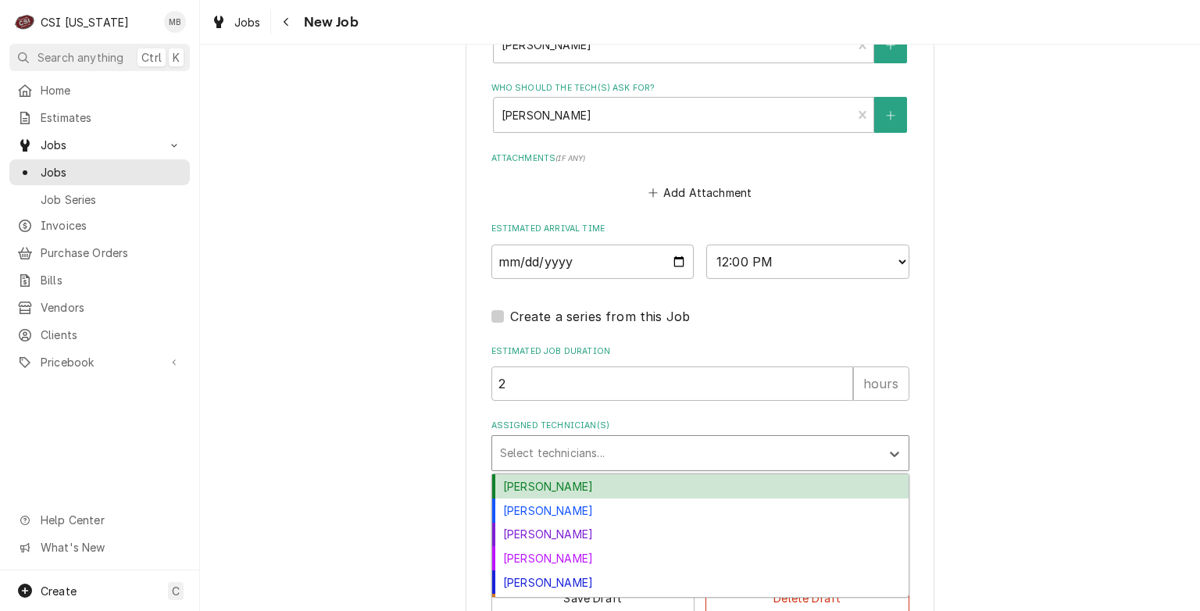
scroll to position [1433, 0]
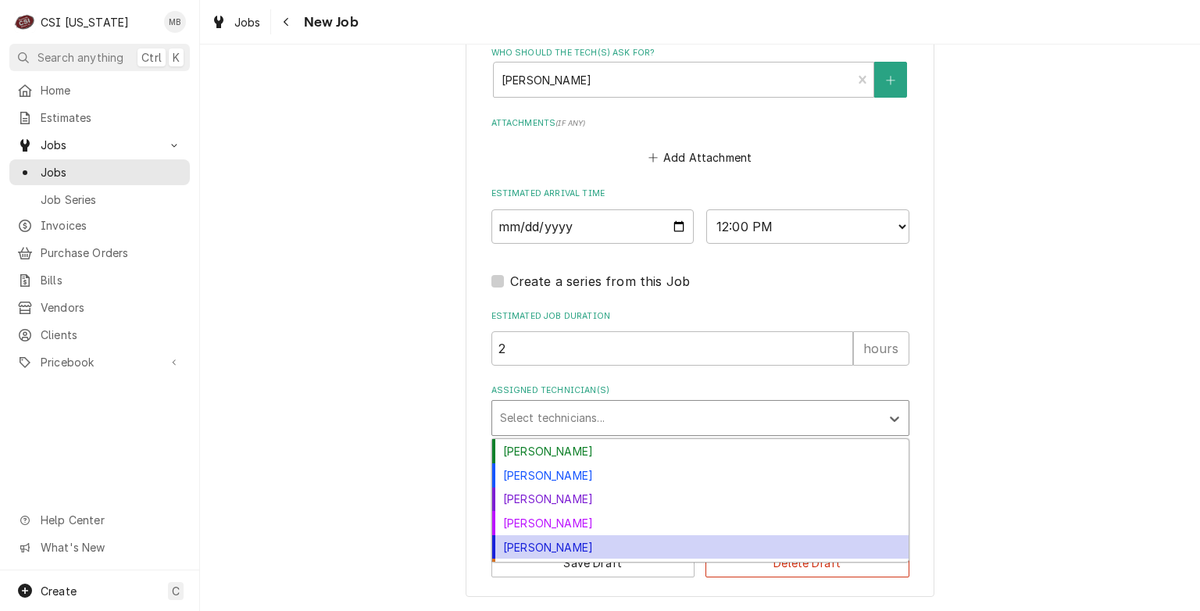
click at [524, 552] on div "Jeff Hartley" at bounding box center [700, 547] width 417 height 24
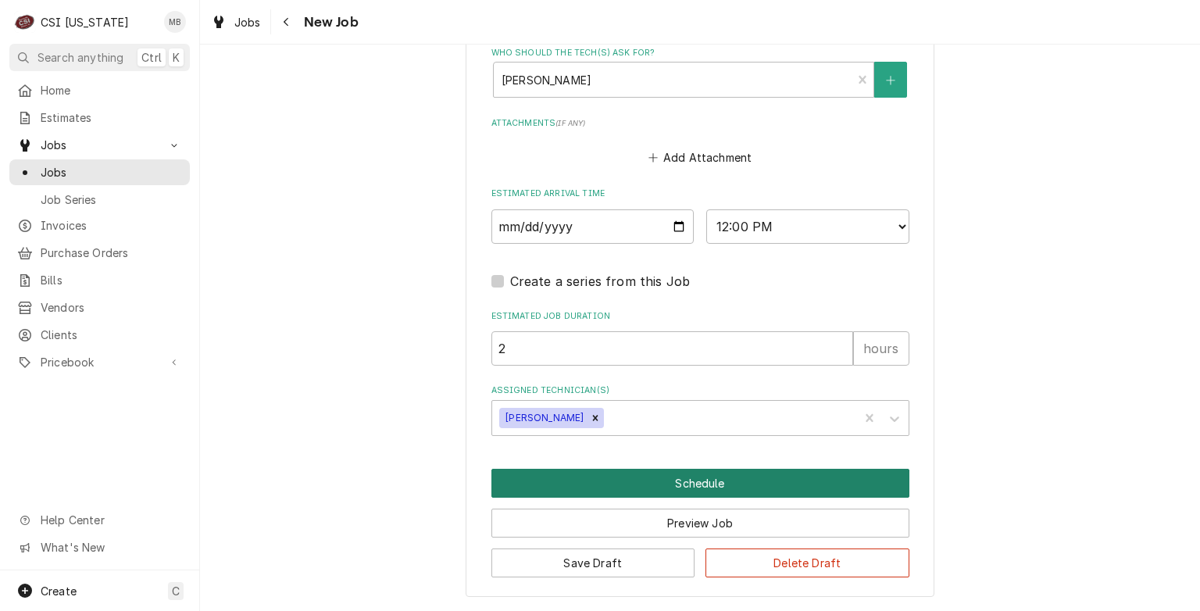
click at [655, 485] on button "Schedule" at bounding box center [701, 483] width 418 height 29
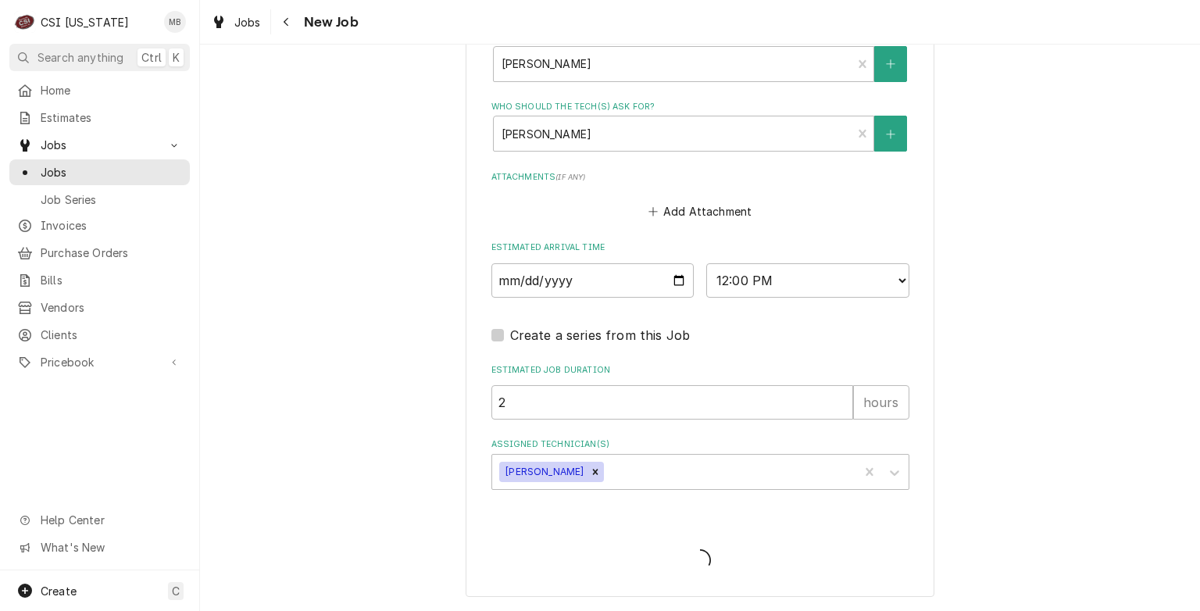
type textarea "x"
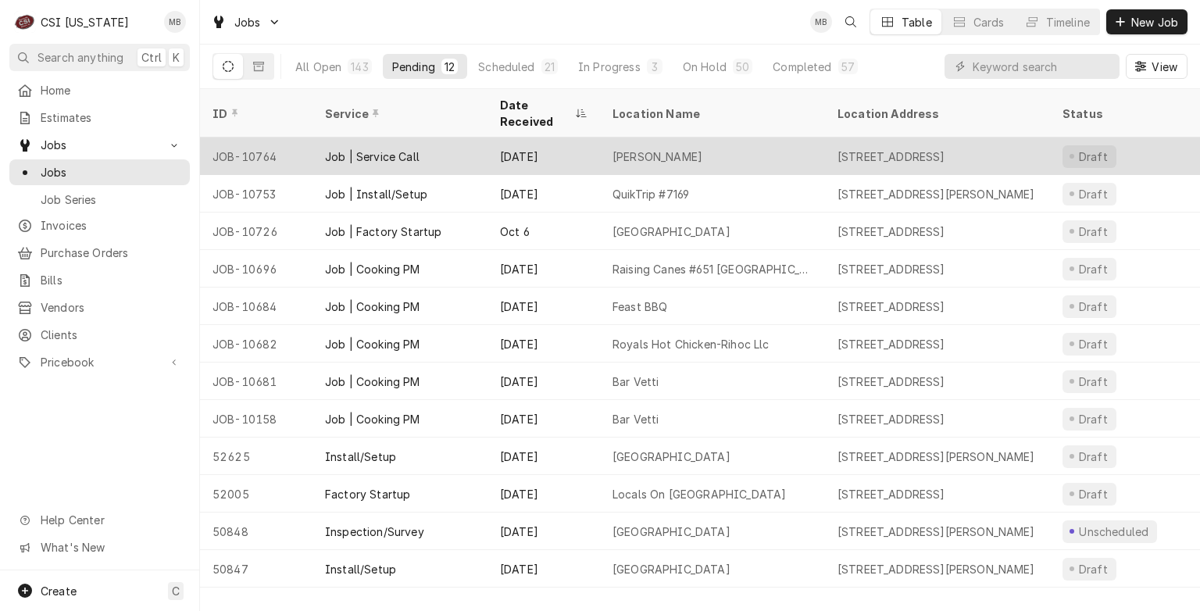
click at [517, 138] on div "[DATE]" at bounding box center [544, 157] width 113 height 38
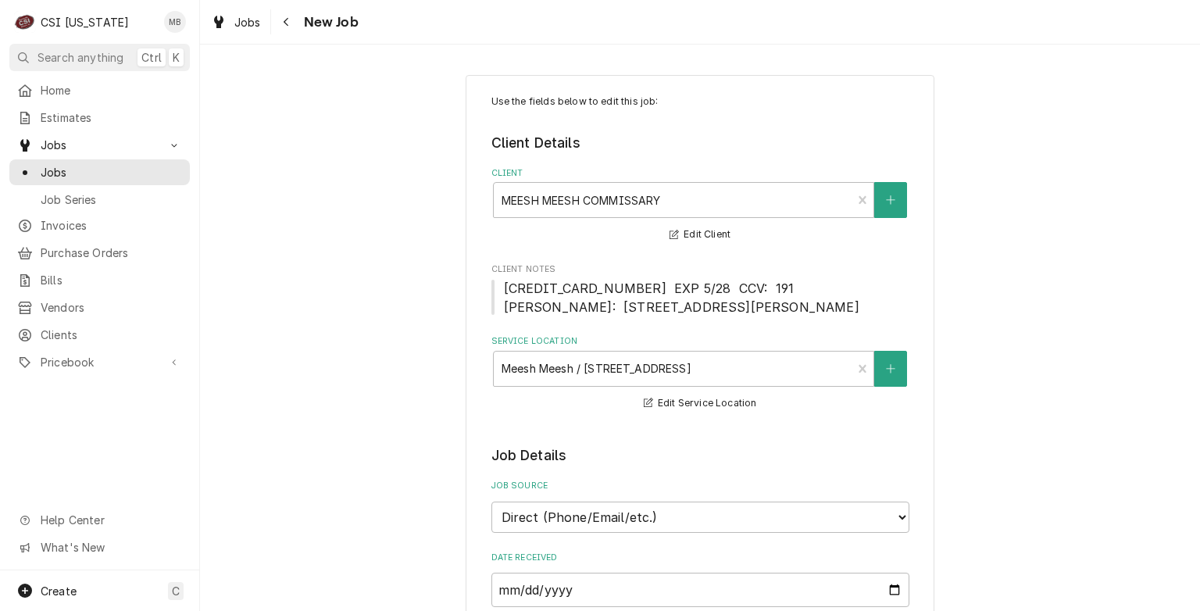
type textarea "x"
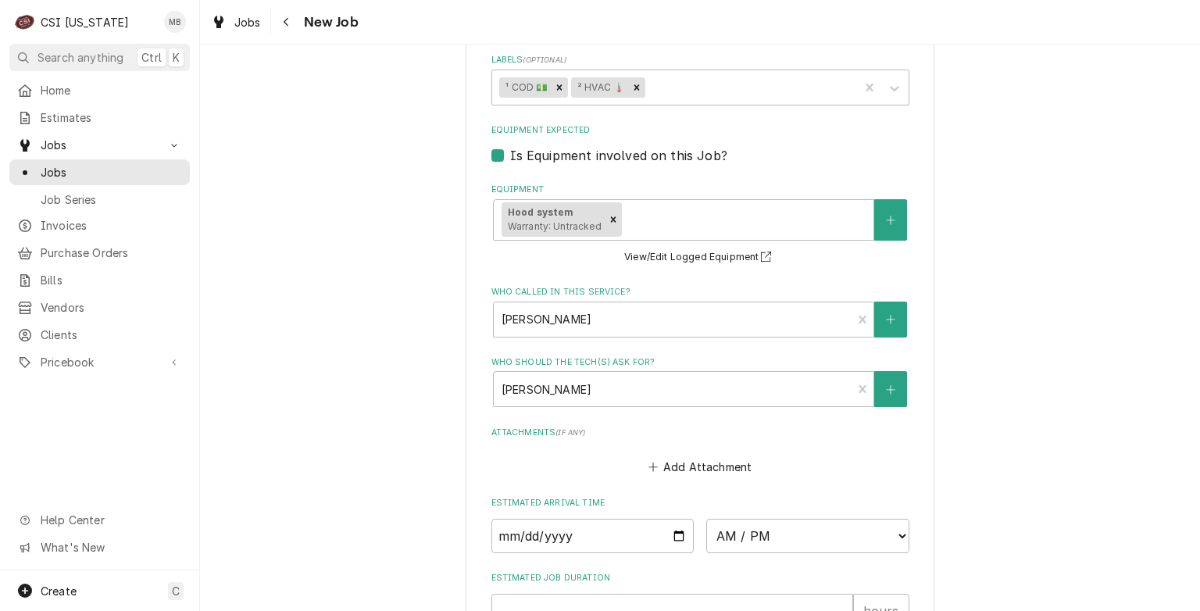
scroll to position [1284, 0]
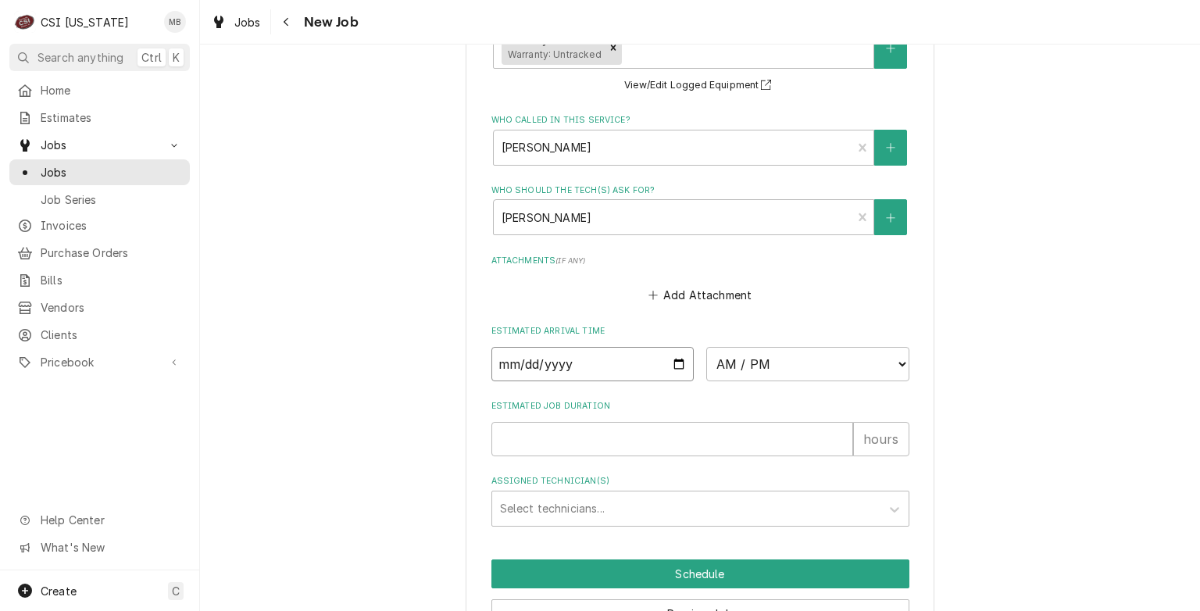
click at [669, 381] on input "Date" at bounding box center [593, 364] width 203 height 34
type input "2025-10-15"
type textarea "x"
click at [799, 377] on select "AM / PM 6:00 AM 6:15 AM 6:30 AM 6:45 AM 7:00 AM 7:15 AM 7:30 AM 7:45 AM 8:00 AM…" at bounding box center [807, 364] width 203 height 34
select select "14:00:00"
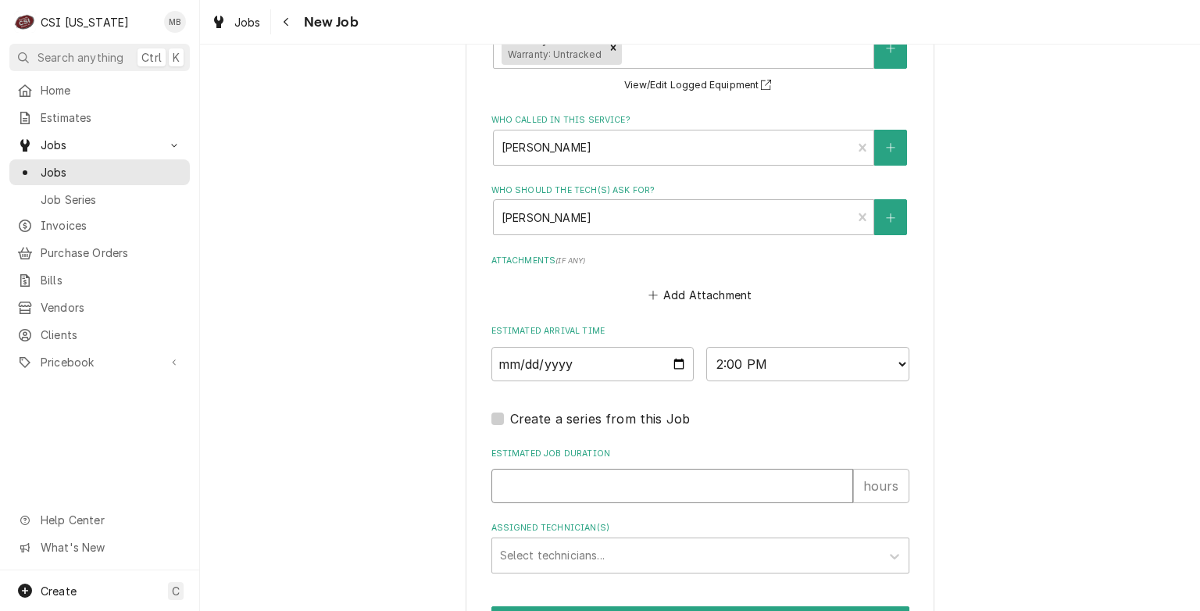
click at [580, 502] on input "Estimated Job Duration" at bounding box center [673, 486] width 362 height 34
type textarea "x"
type input "2"
type textarea "x"
type input "2"
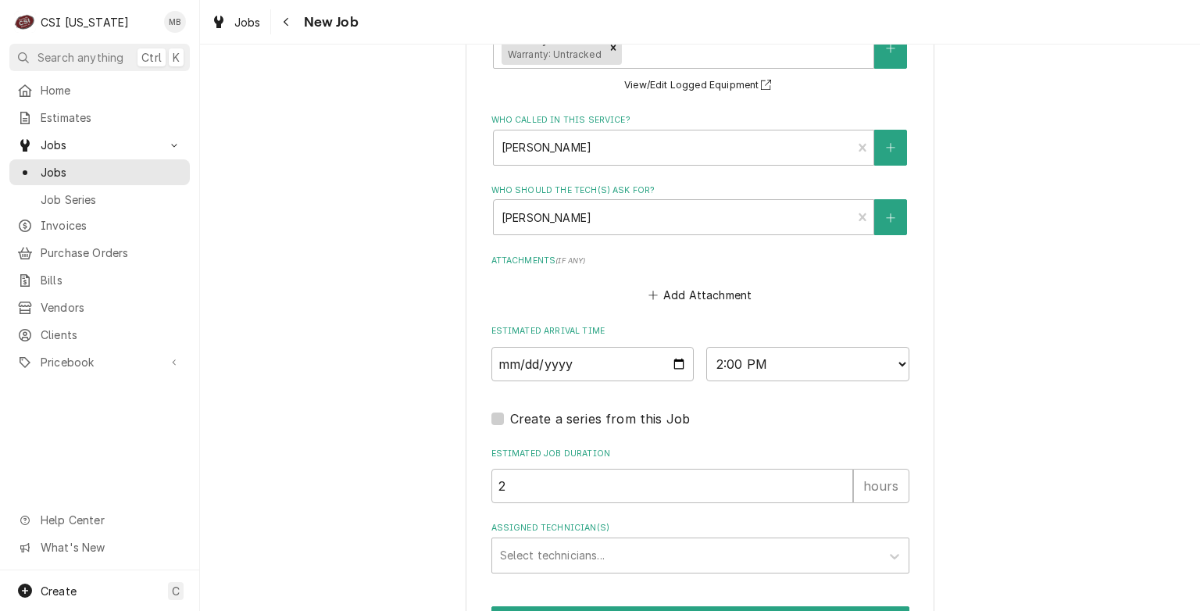
scroll to position [1353, 0]
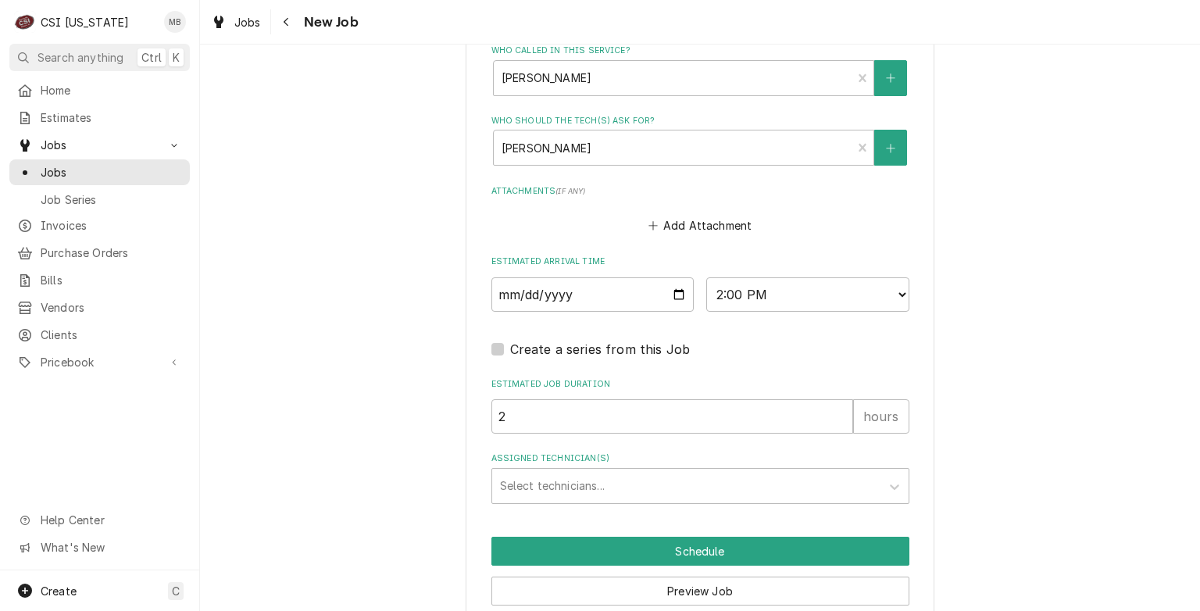
click at [580, 500] on div "Assigned Technician(s)" at bounding box center [686, 486] width 373 height 28
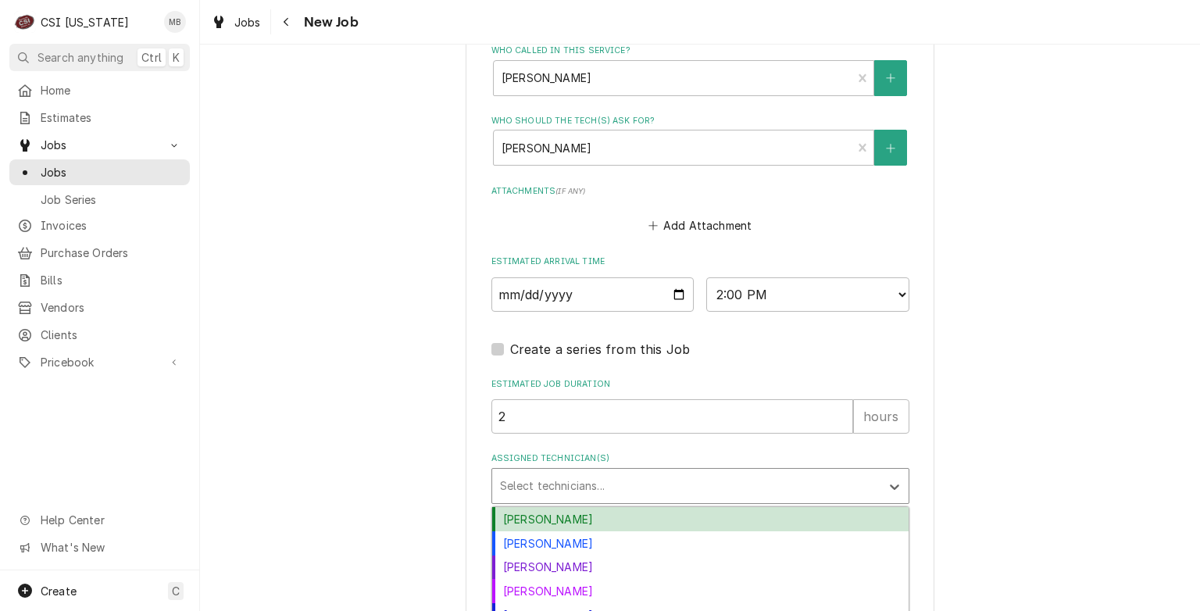
scroll to position [1432, 0]
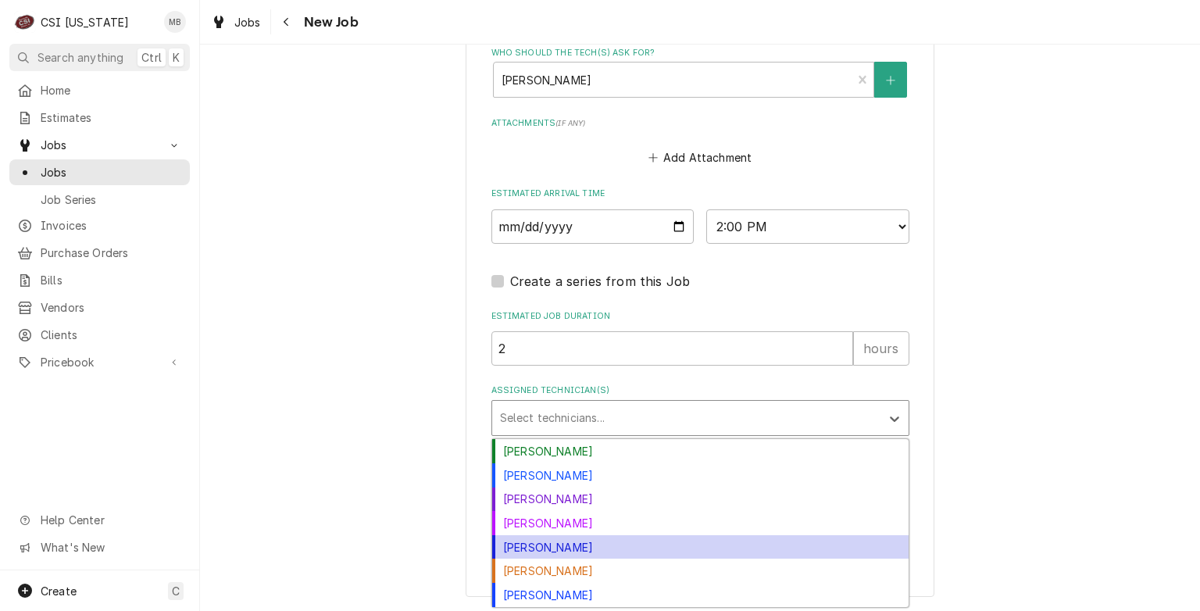
click at [522, 555] on div "Jeff Hartley" at bounding box center [700, 547] width 417 height 24
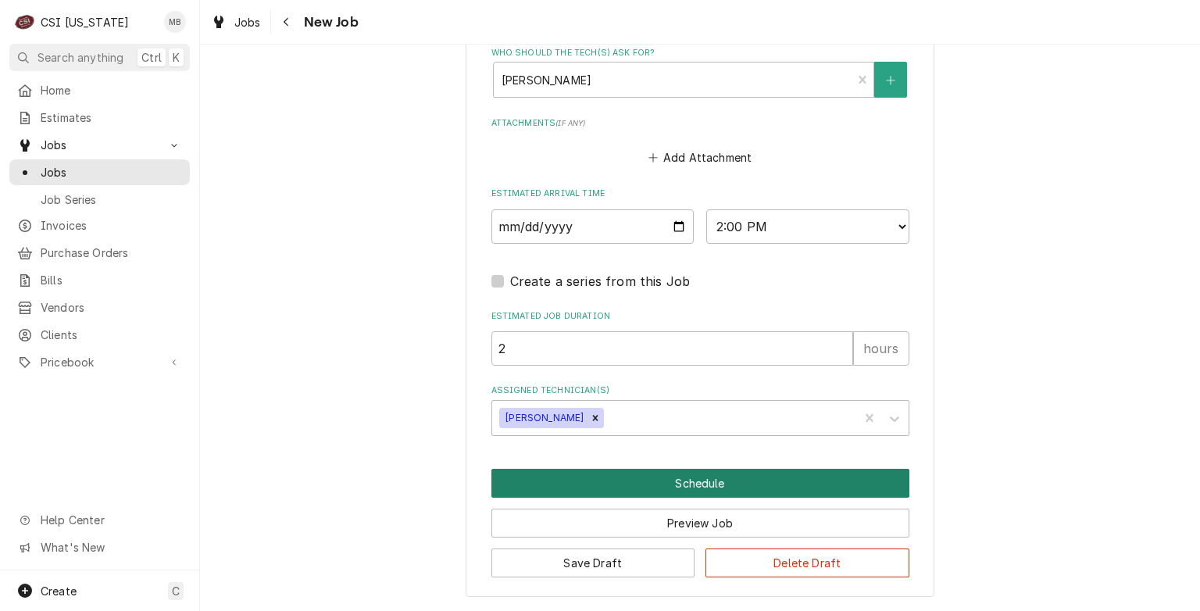
click at [691, 489] on button "Schedule" at bounding box center [701, 483] width 418 height 29
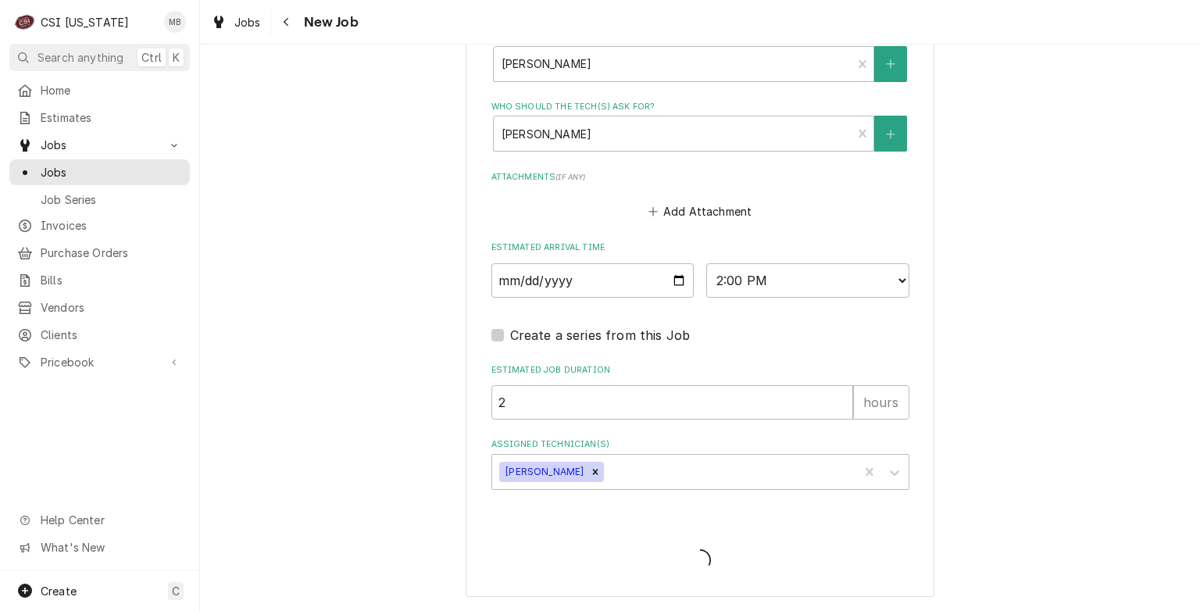
type textarea "x"
